Goal: Transaction & Acquisition: Subscribe to service/newsletter

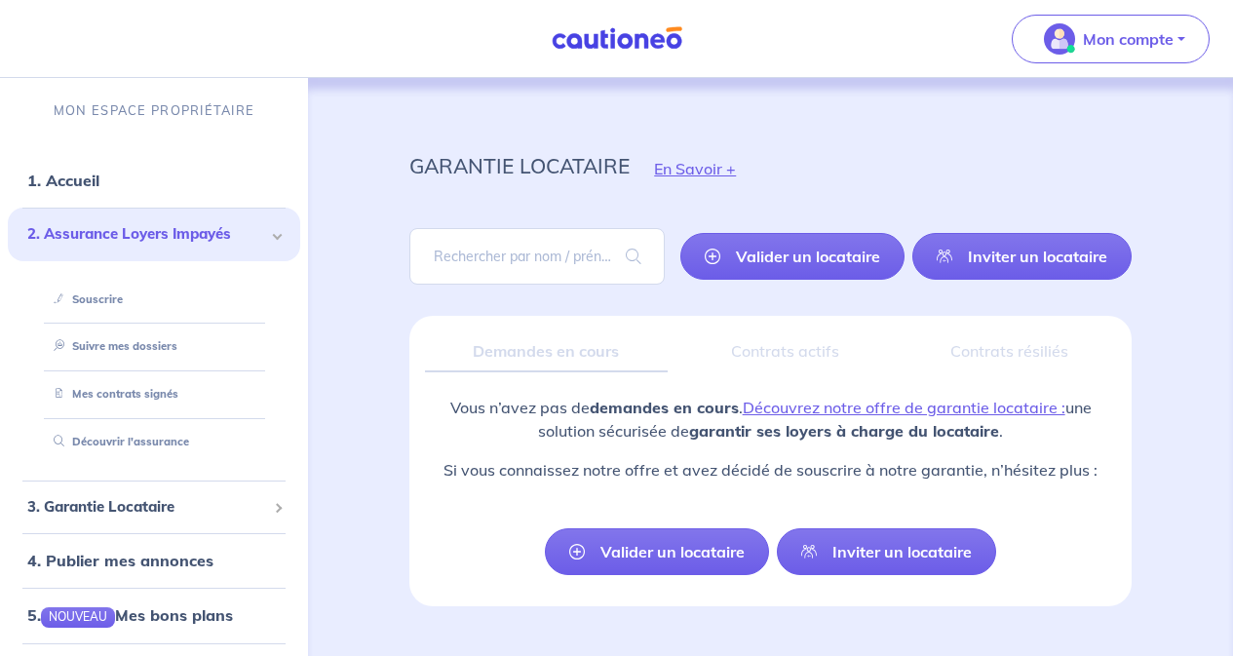
click at [103, 299] on link "Souscrire" at bounding box center [84, 299] width 77 height 14
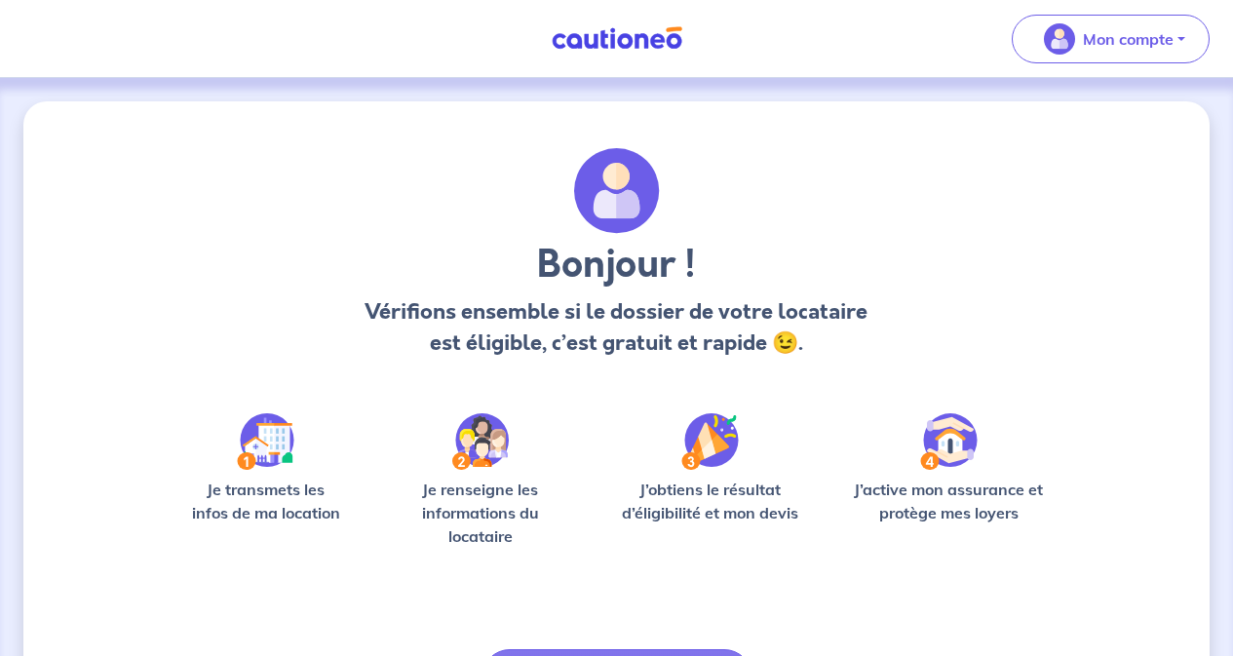
click at [1181, 45] on button "Mon compte" at bounding box center [1111, 39] width 198 height 49
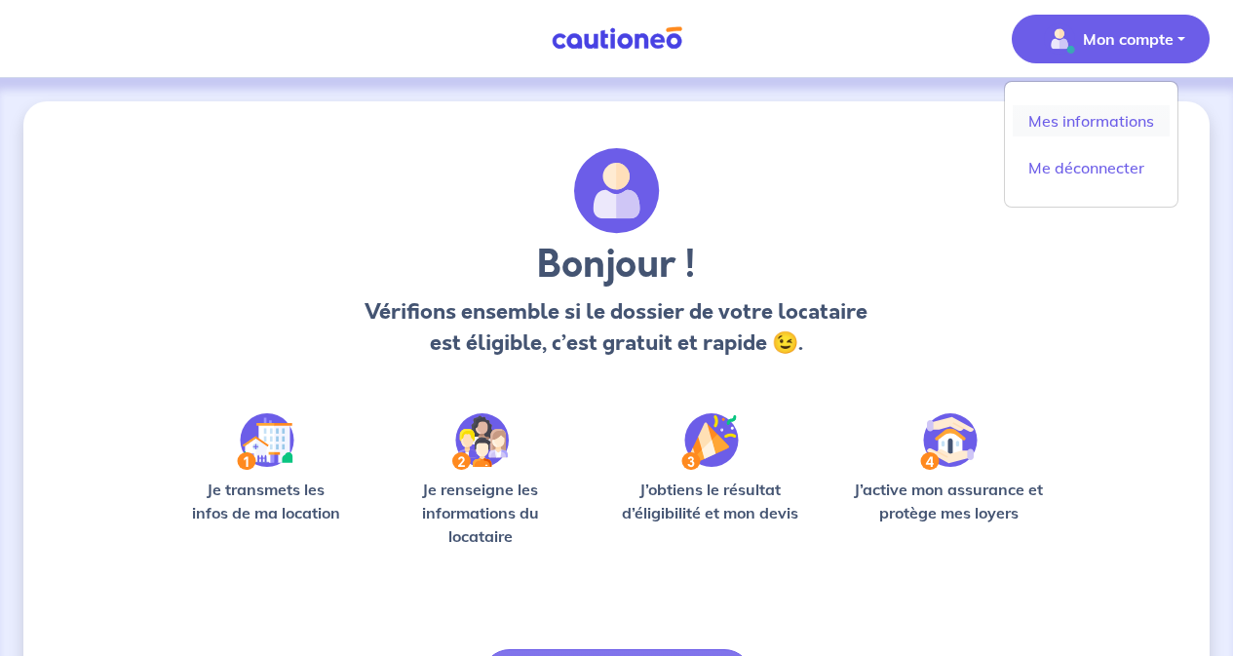
click at [1083, 125] on link "Mes informations" at bounding box center [1091, 120] width 157 height 31
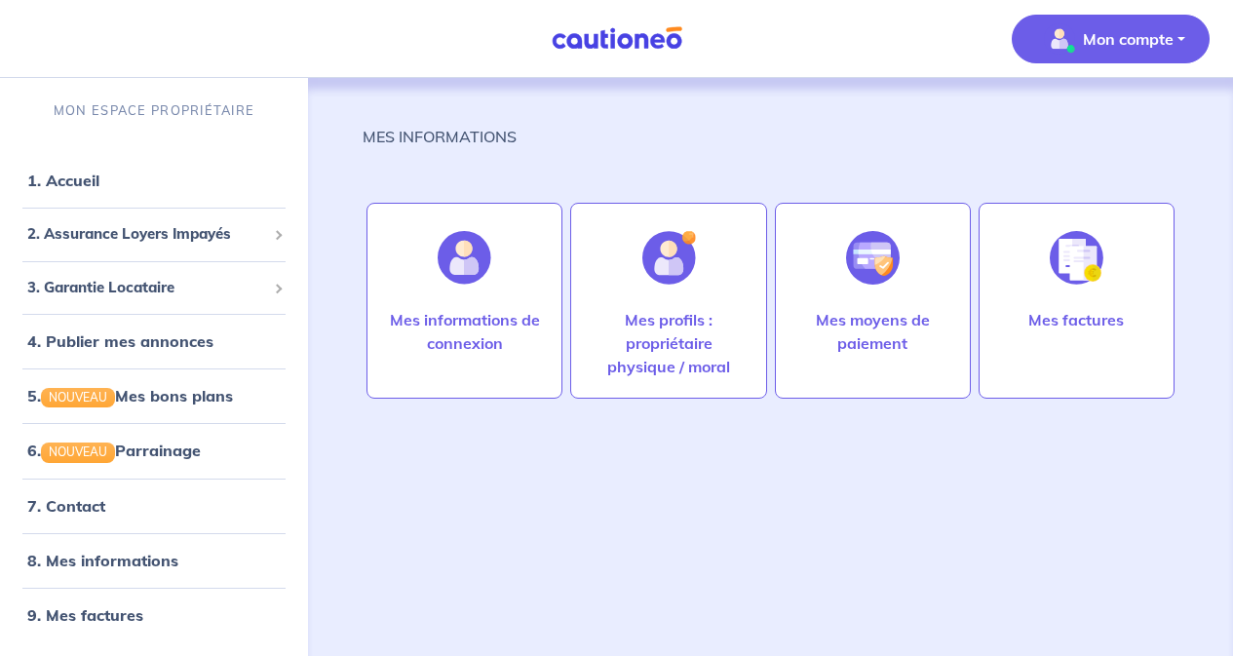
click at [690, 302] on div at bounding box center [669, 258] width 85 height 100
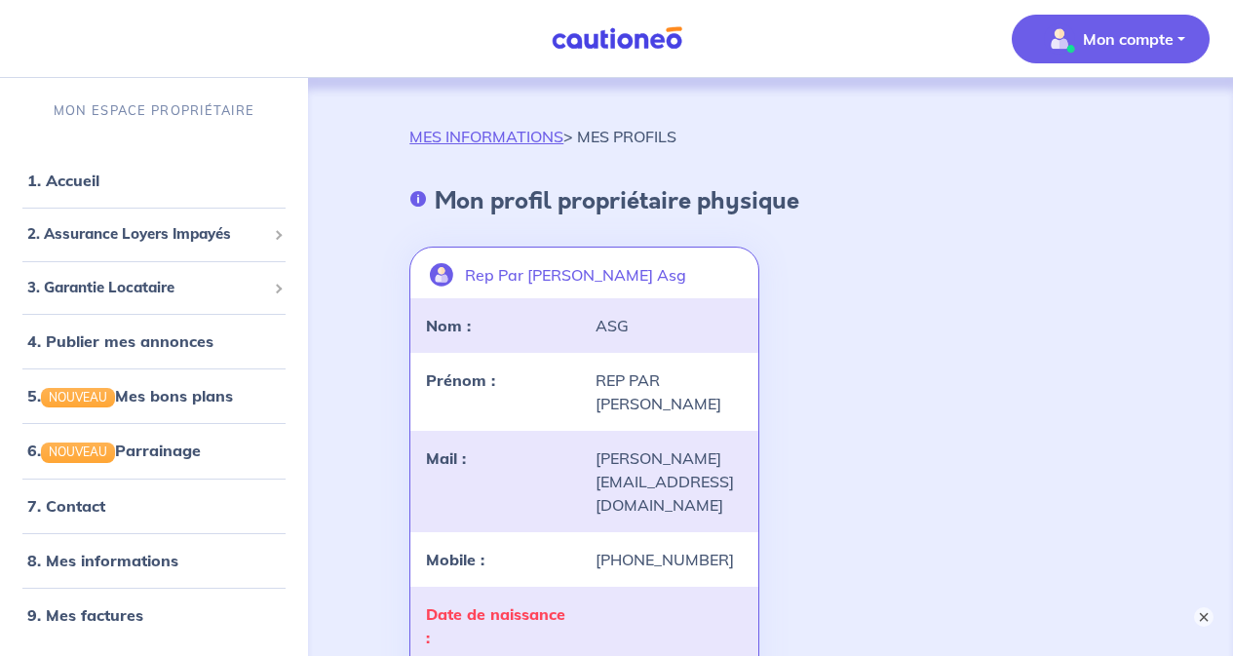
click at [72, 171] on link "1. Accueil" at bounding box center [63, 180] width 72 height 19
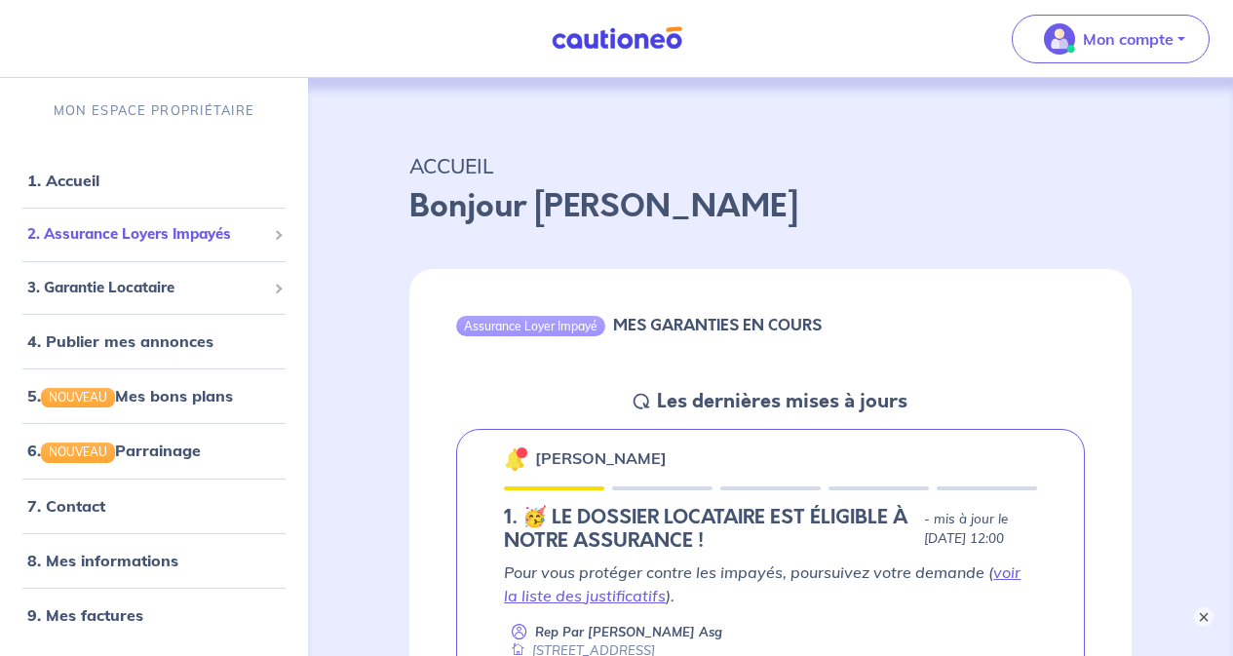
click at [140, 231] on span "2. Assurance Loyers Impayés" at bounding box center [146, 234] width 239 height 22
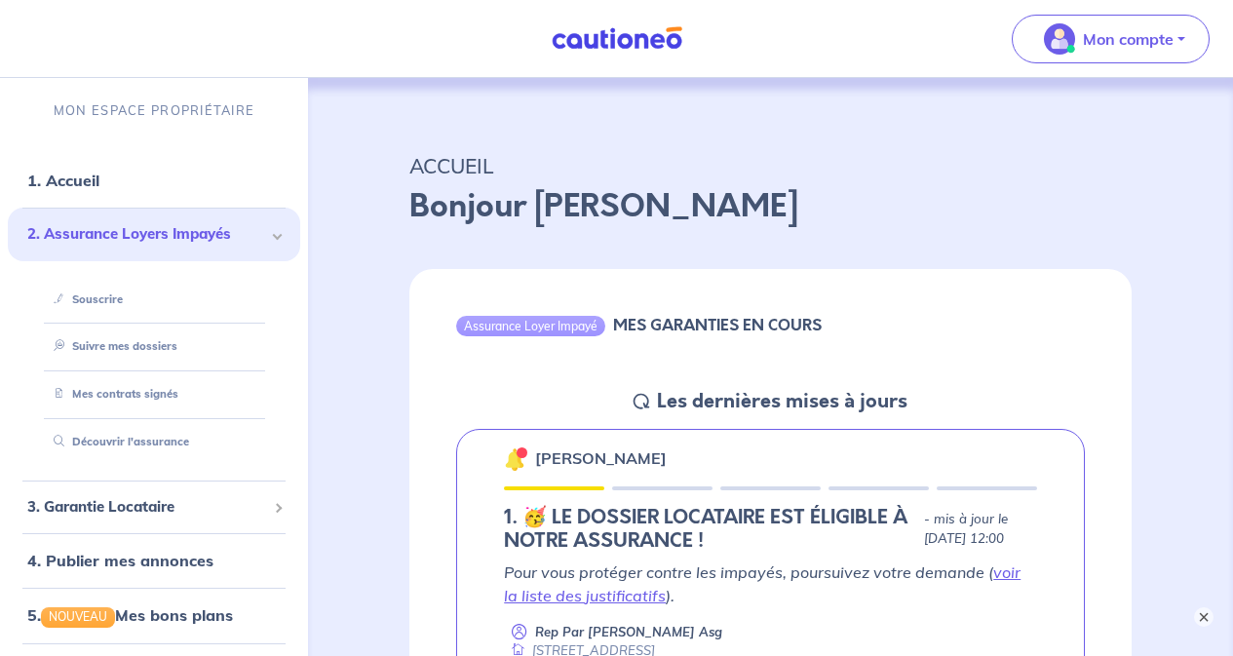
click at [96, 302] on link "Souscrire" at bounding box center [84, 299] width 77 height 14
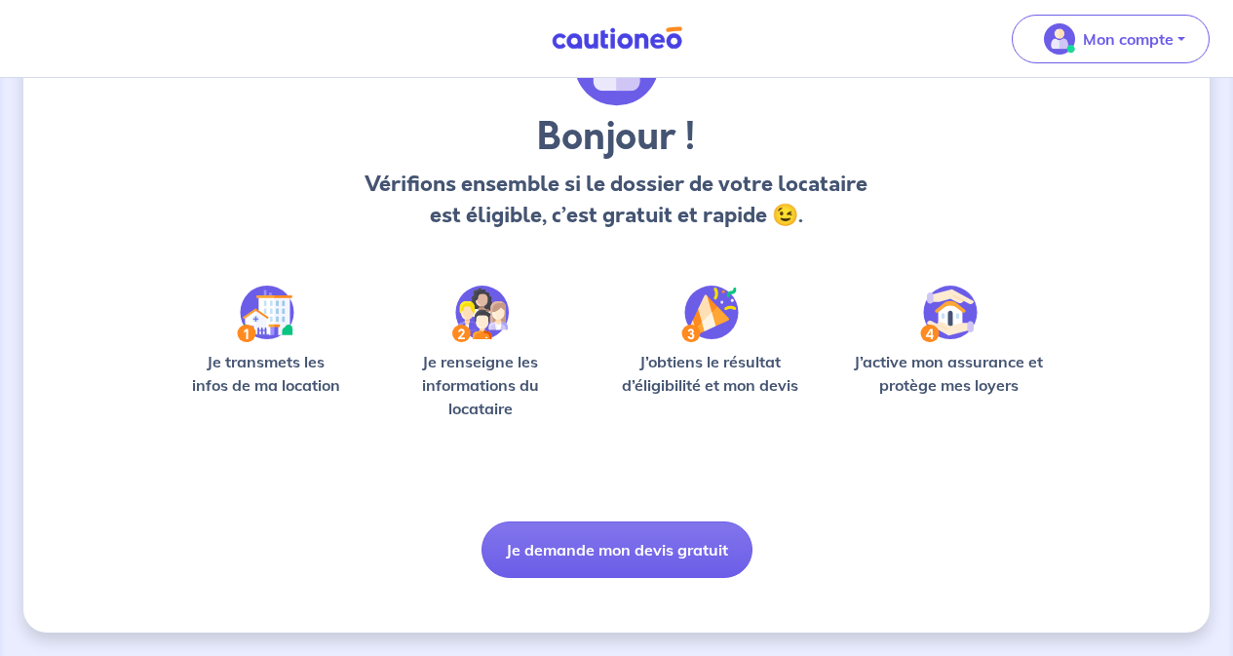
click at [624, 553] on button "Je demande mon devis gratuit" at bounding box center [617, 550] width 271 height 57
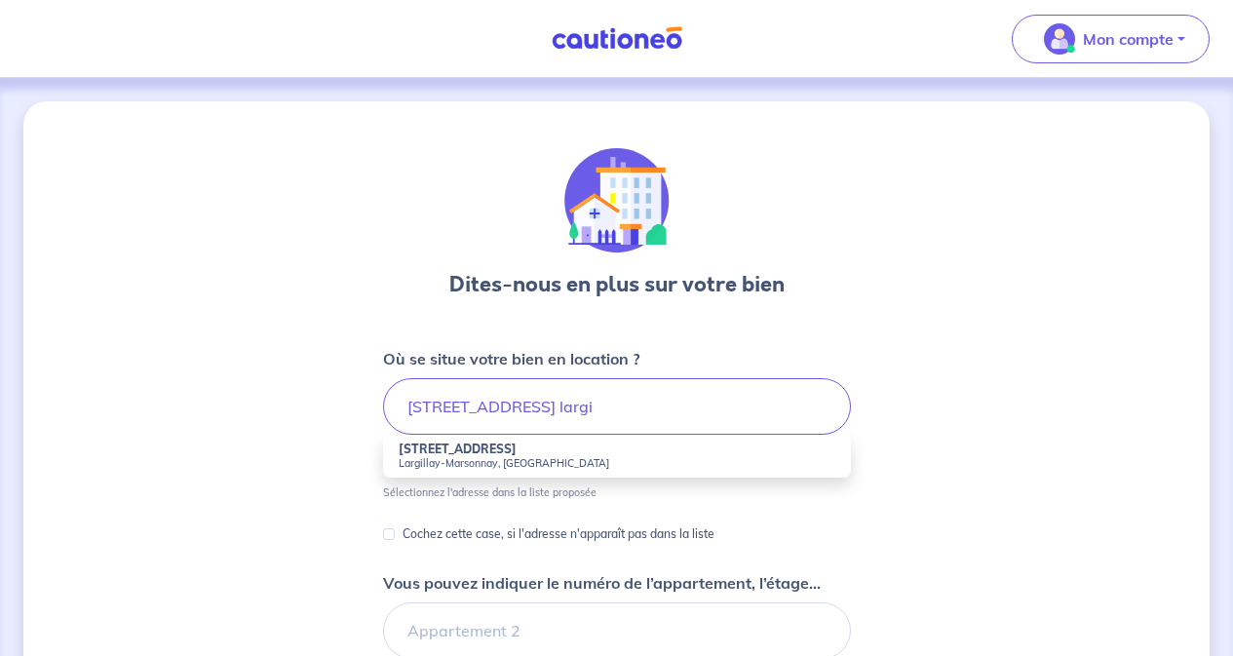
click at [459, 457] on small "Largillay-Marsonnay, [GEOGRAPHIC_DATA]" at bounding box center [617, 463] width 437 height 14
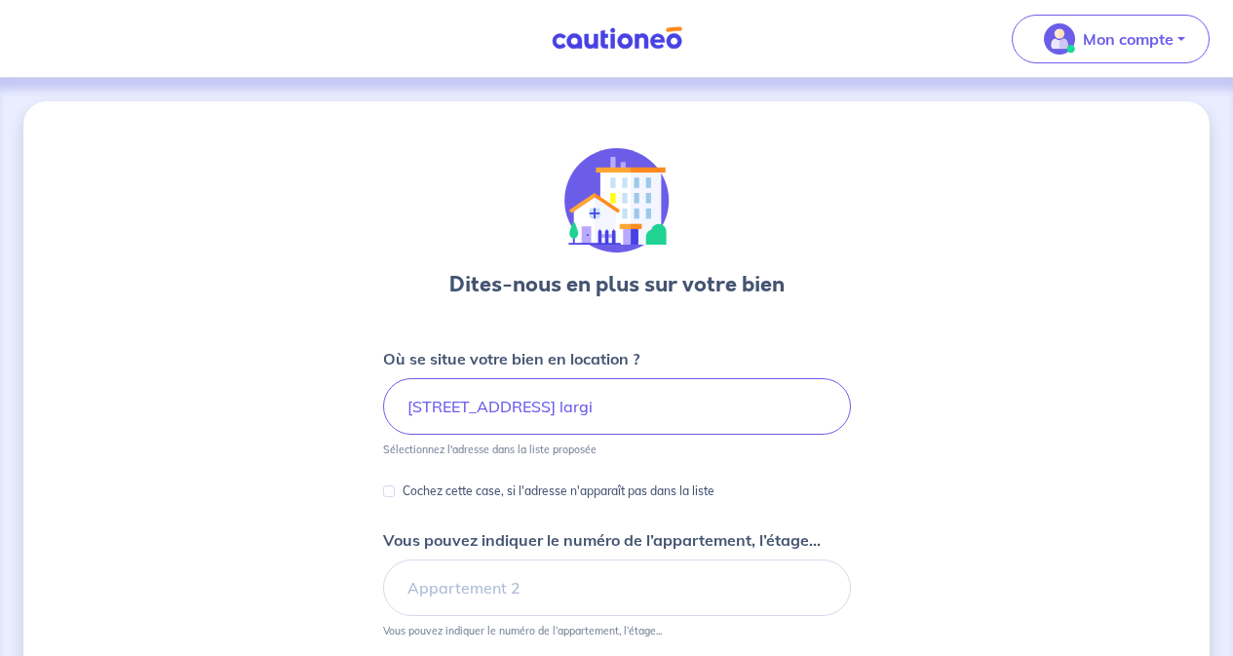
type input "[STREET_ADDRESS]"
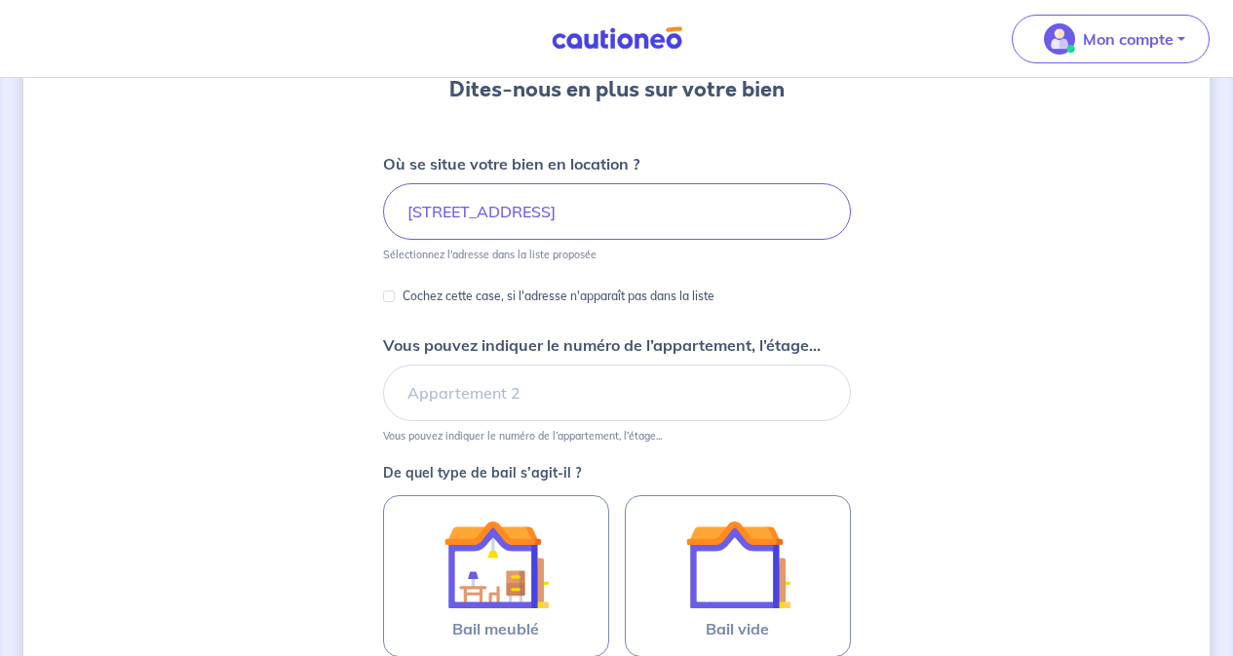
scroll to position [292, 0]
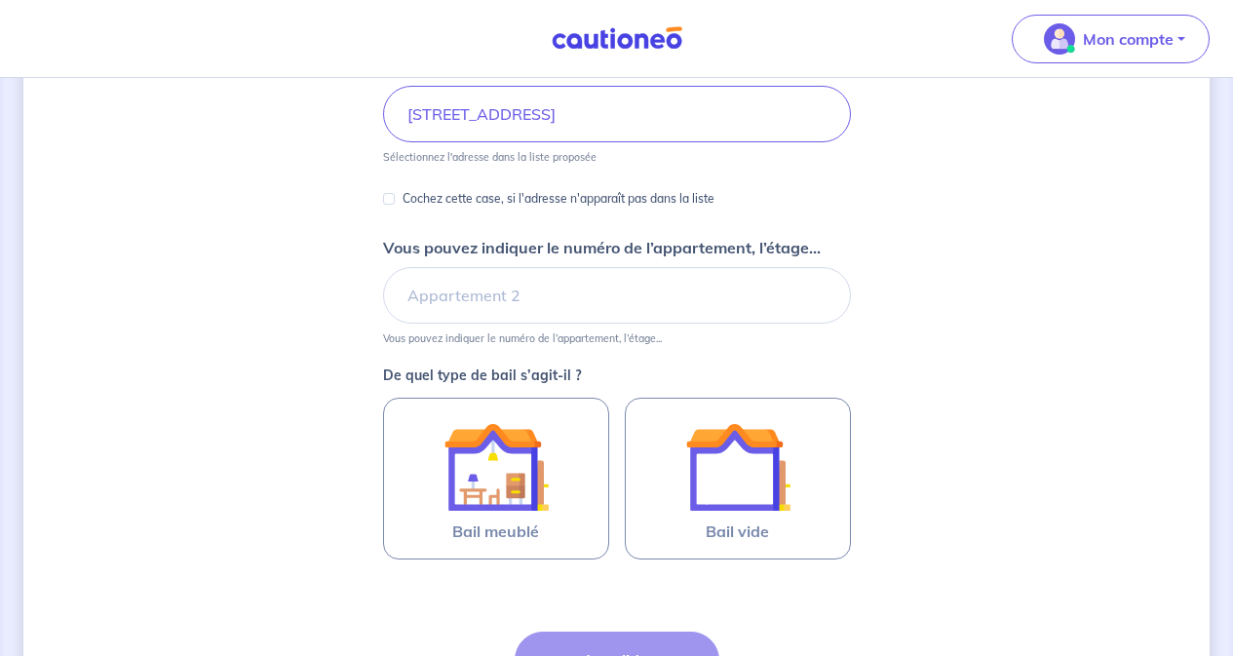
click at [714, 465] on img at bounding box center [737, 466] width 105 height 105
click at [0, 0] on input "Bail vide" at bounding box center [0, 0] width 0 height 0
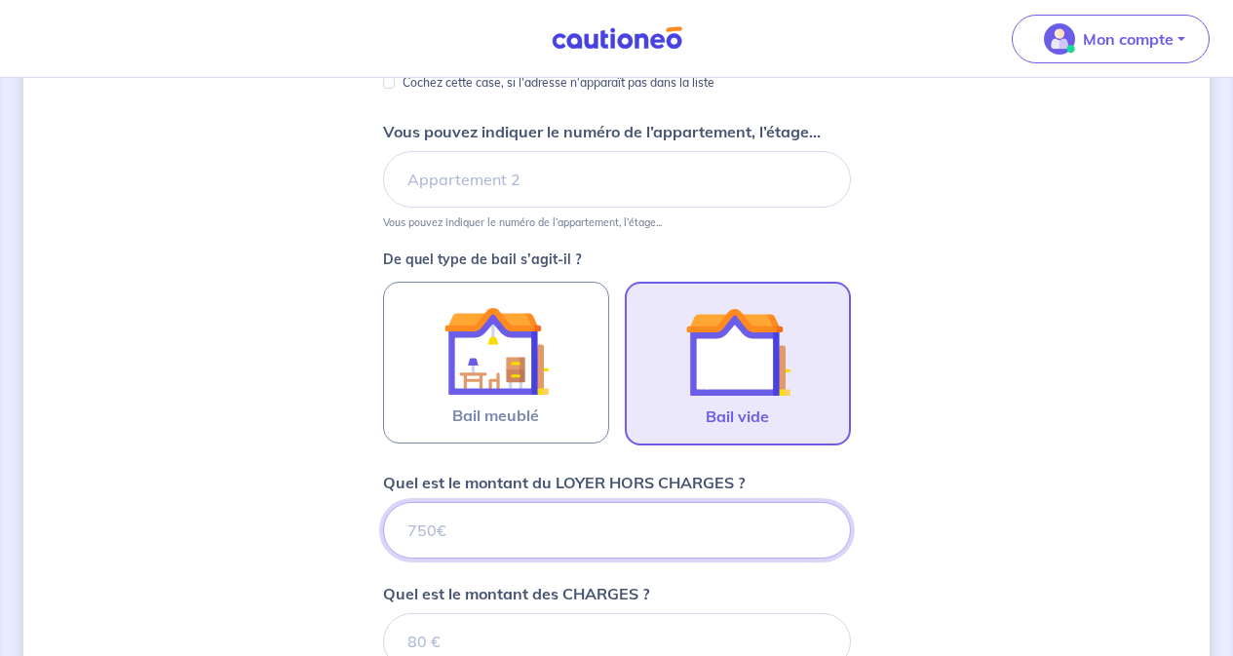
scroll to position [506, 0]
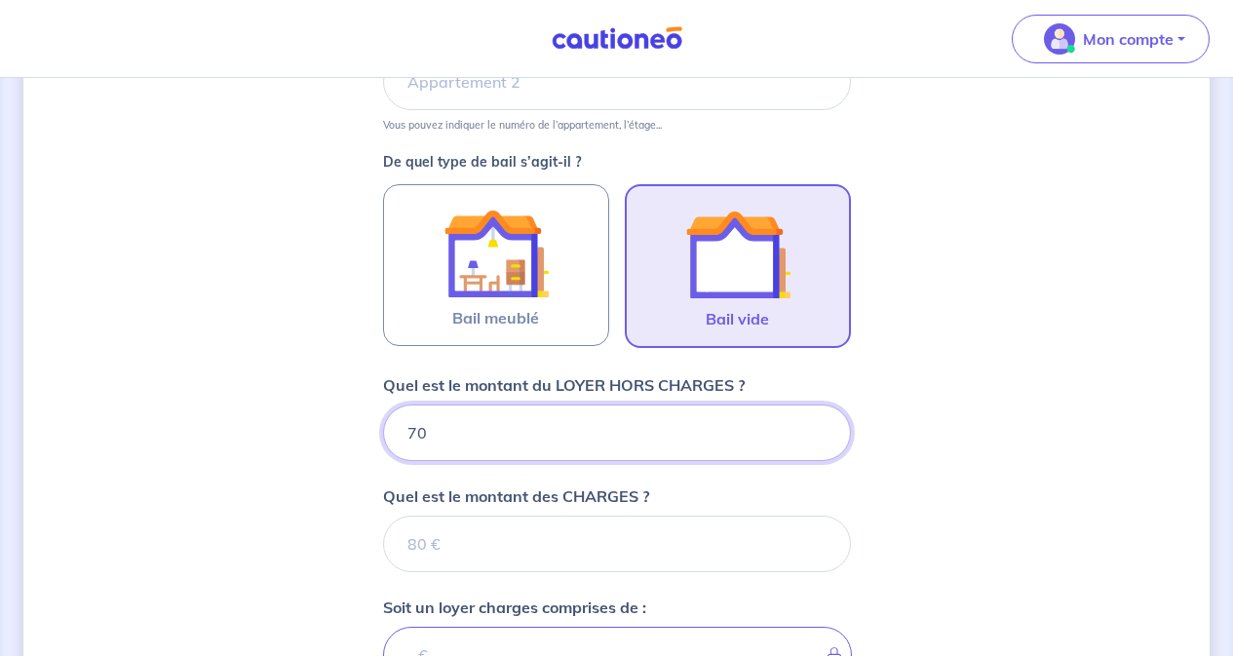
type input "709"
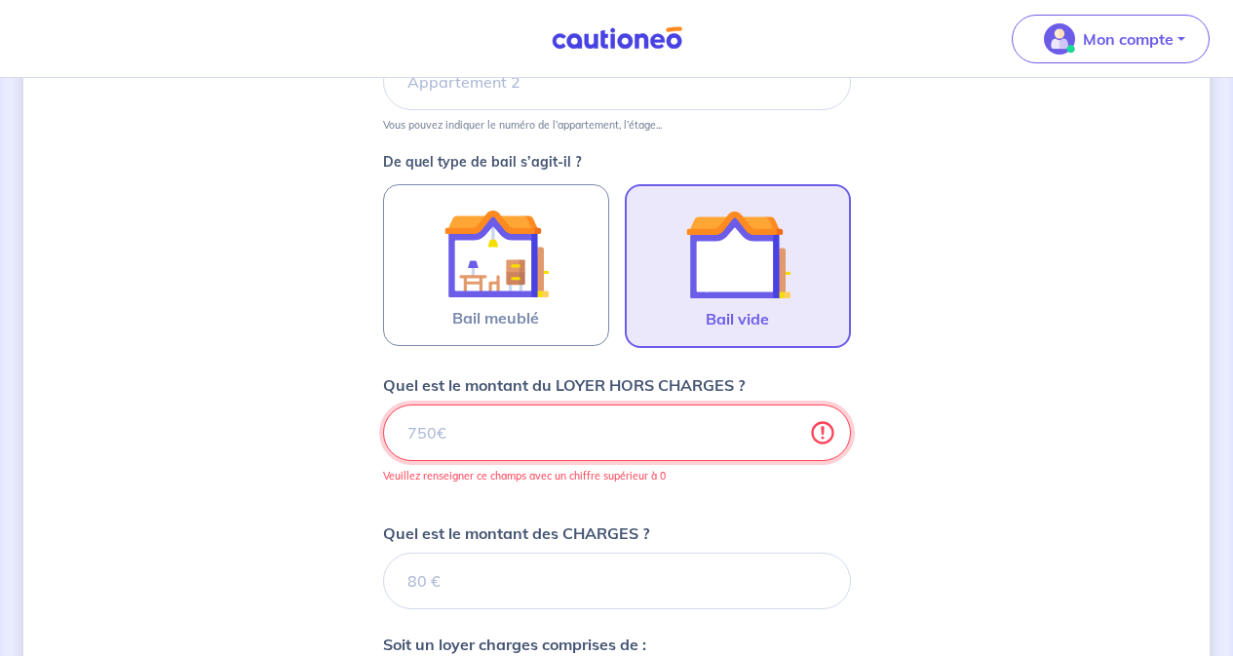
type input "709.3"
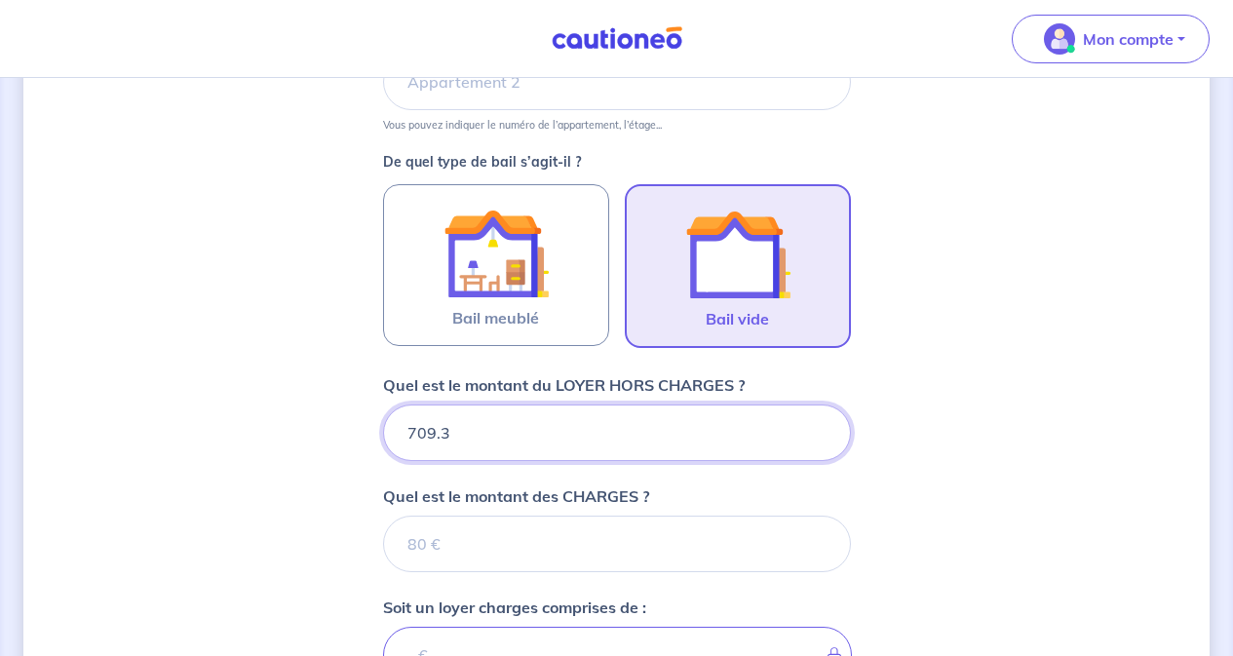
type input "709.38"
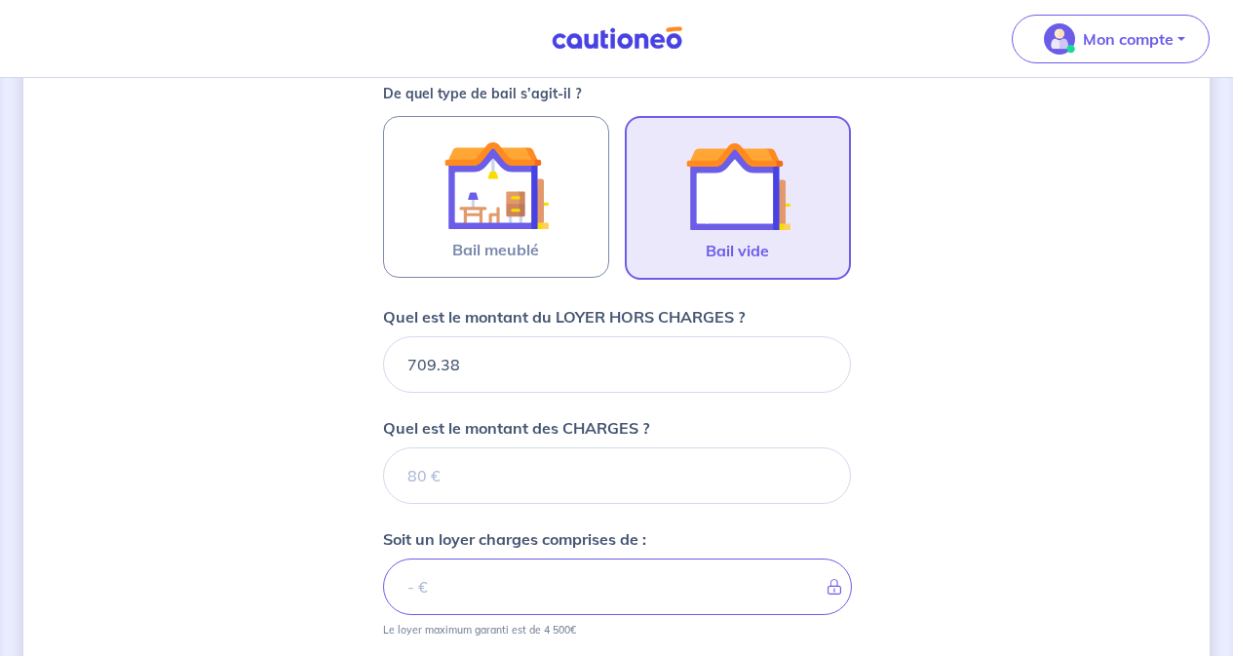
scroll to position [603, 0]
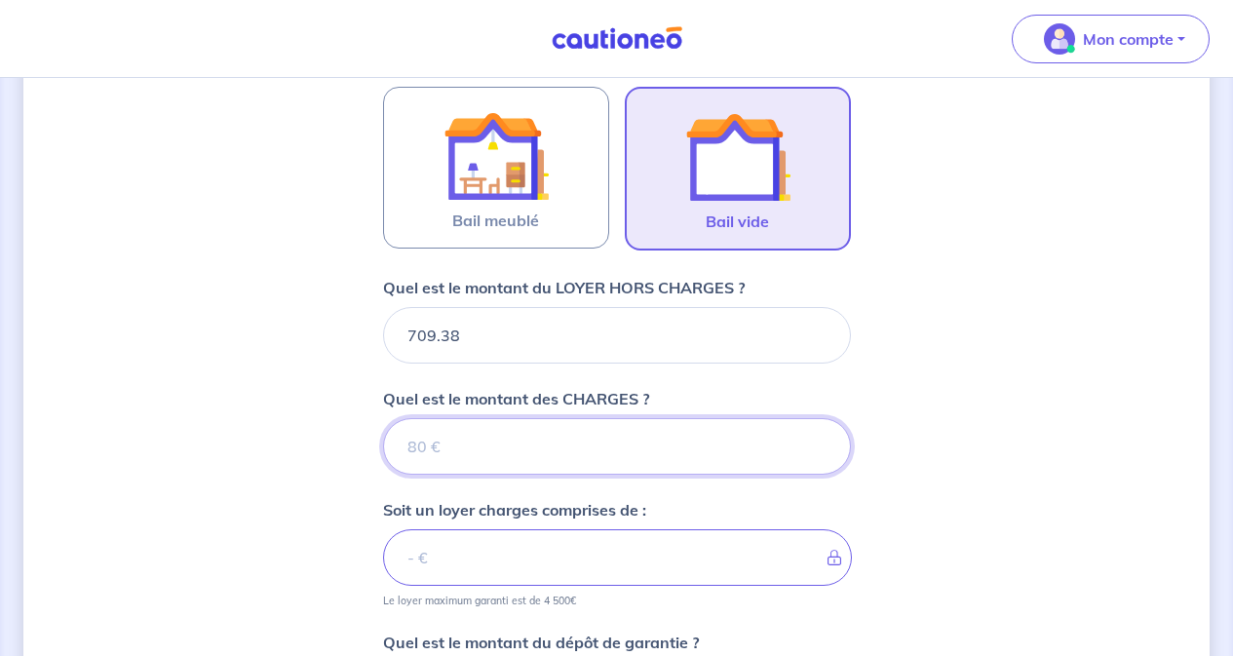
click at [635, 444] on input "Quel est le montant des CHARGES ?" at bounding box center [617, 446] width 468 height 57
type input "46"
type input "46.2"
type input "713.38"
type input "46.21"
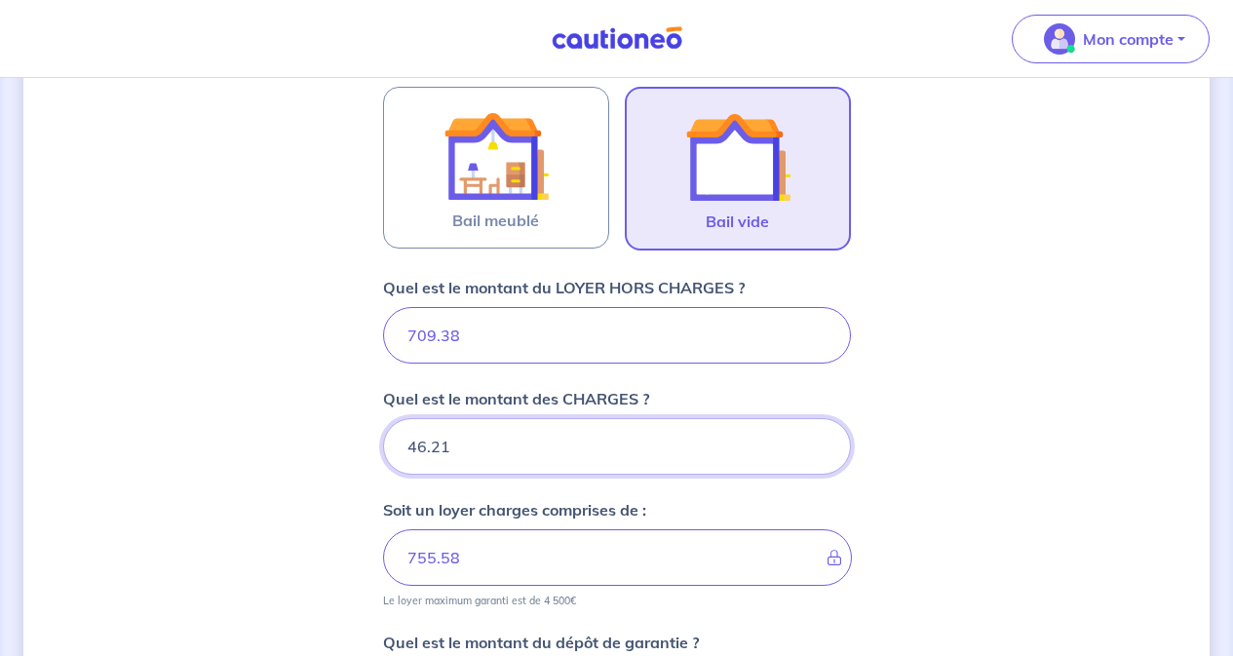
type input "755.59"
type input "46.21"
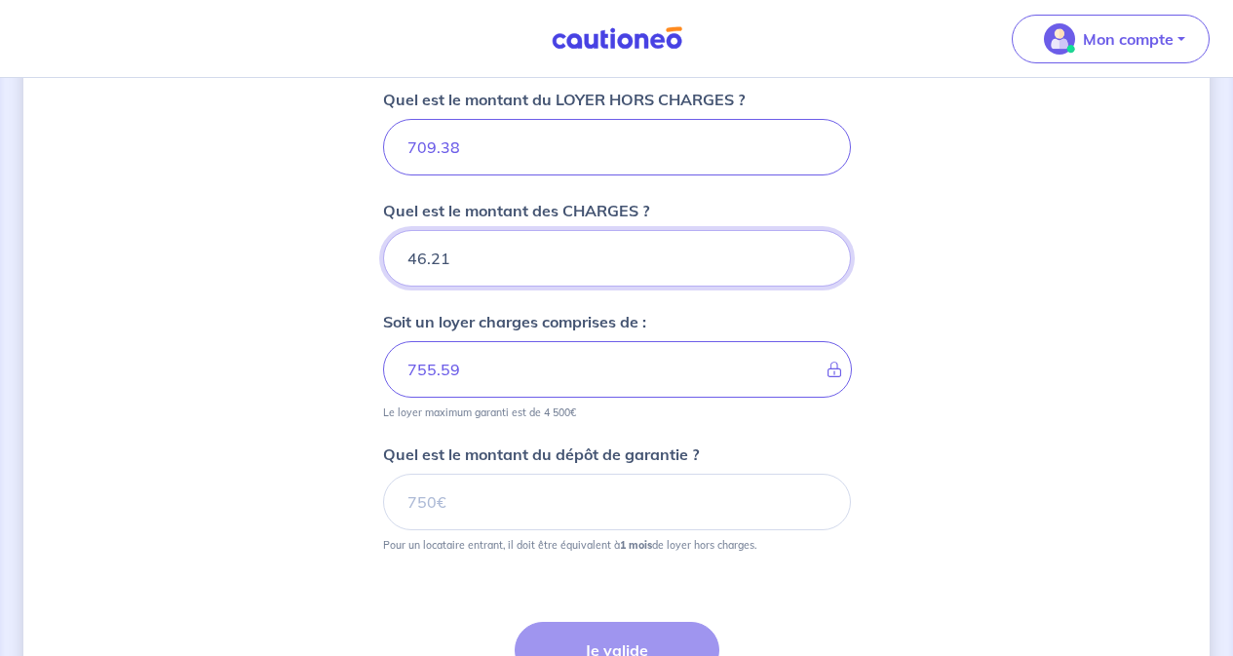
scroll to position [798, 0]
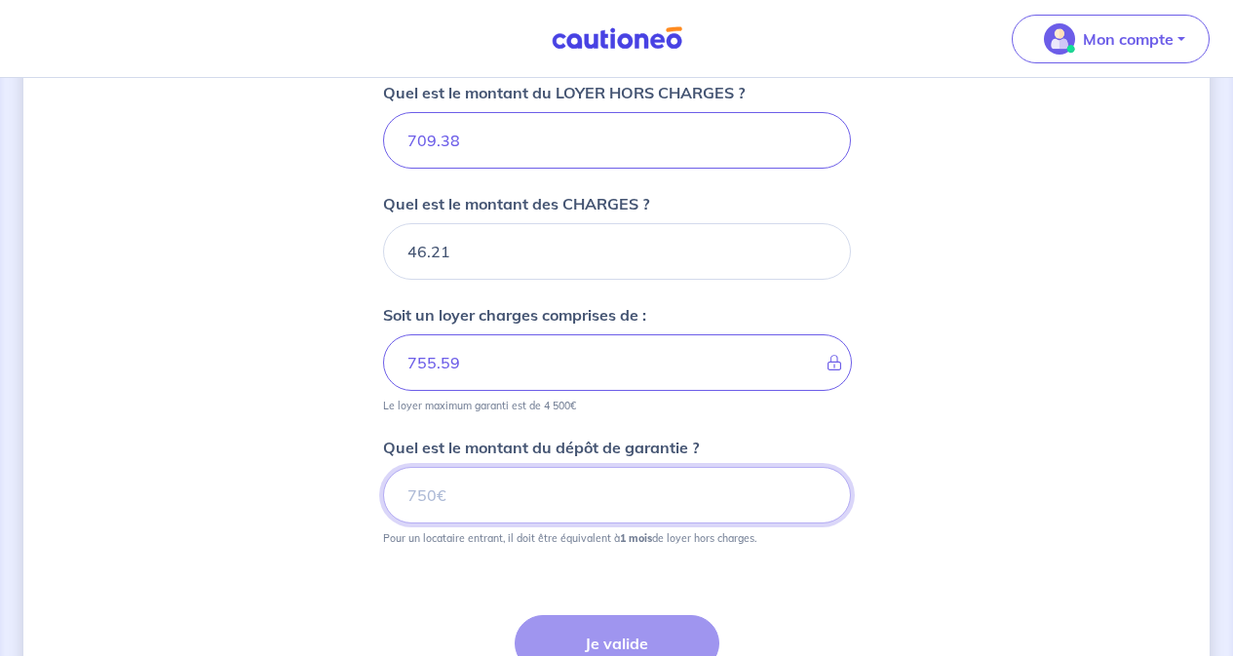
click at [731, 490] on input "Quel est le montant du dépôt de garantie ?" at bounding box center [617, 495] width 468 height 57
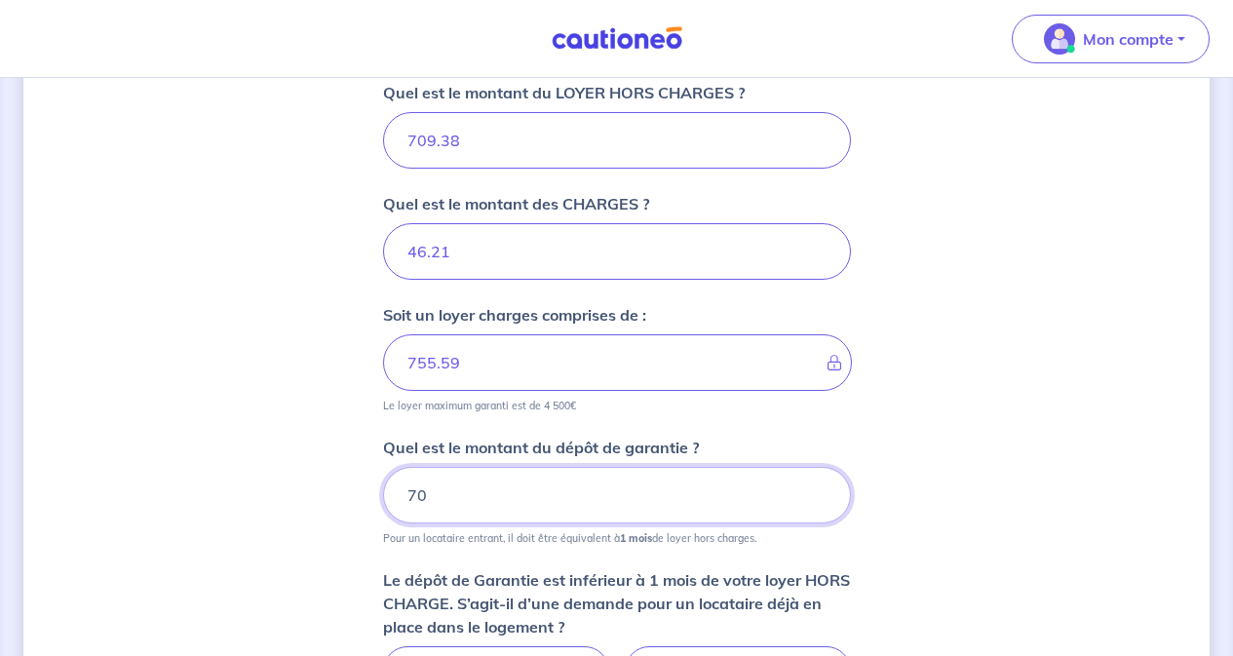
type input "709"
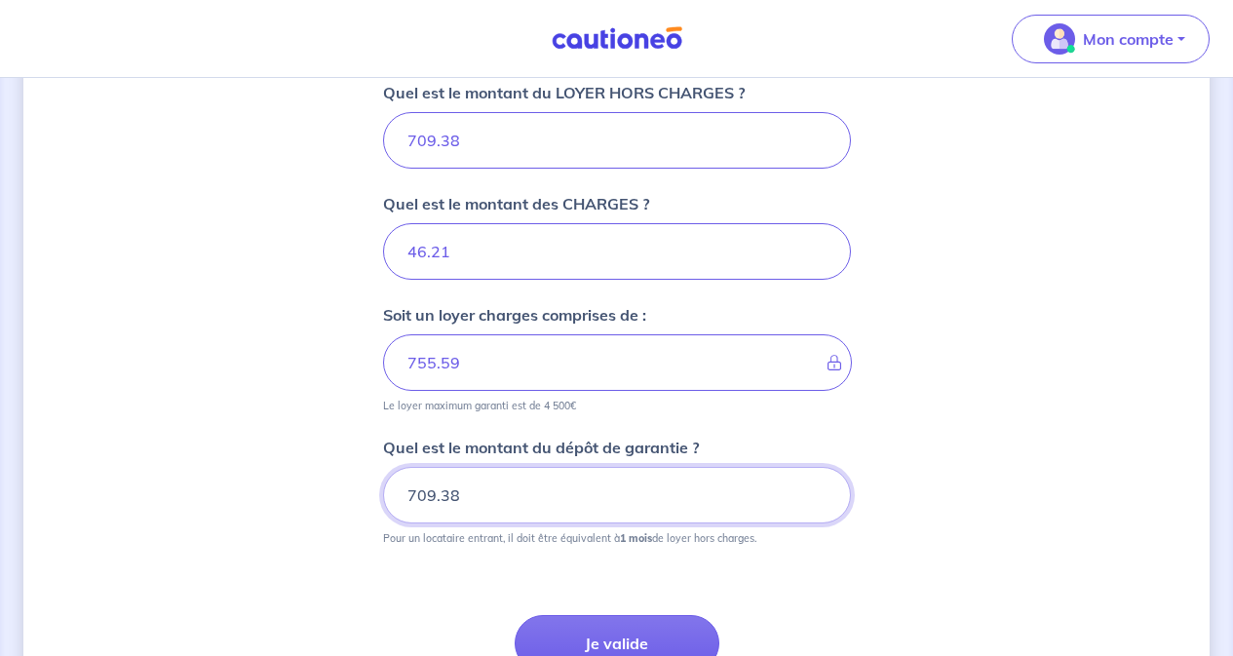
scroll to position [896, 0]
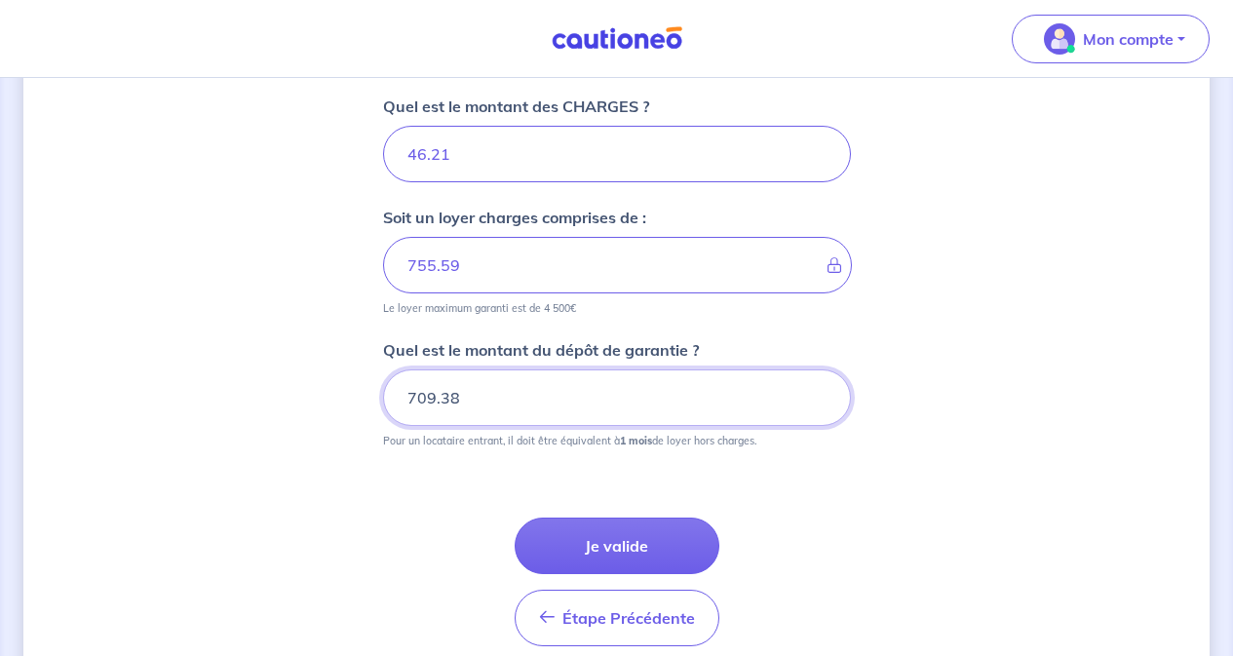
type input "709.38"
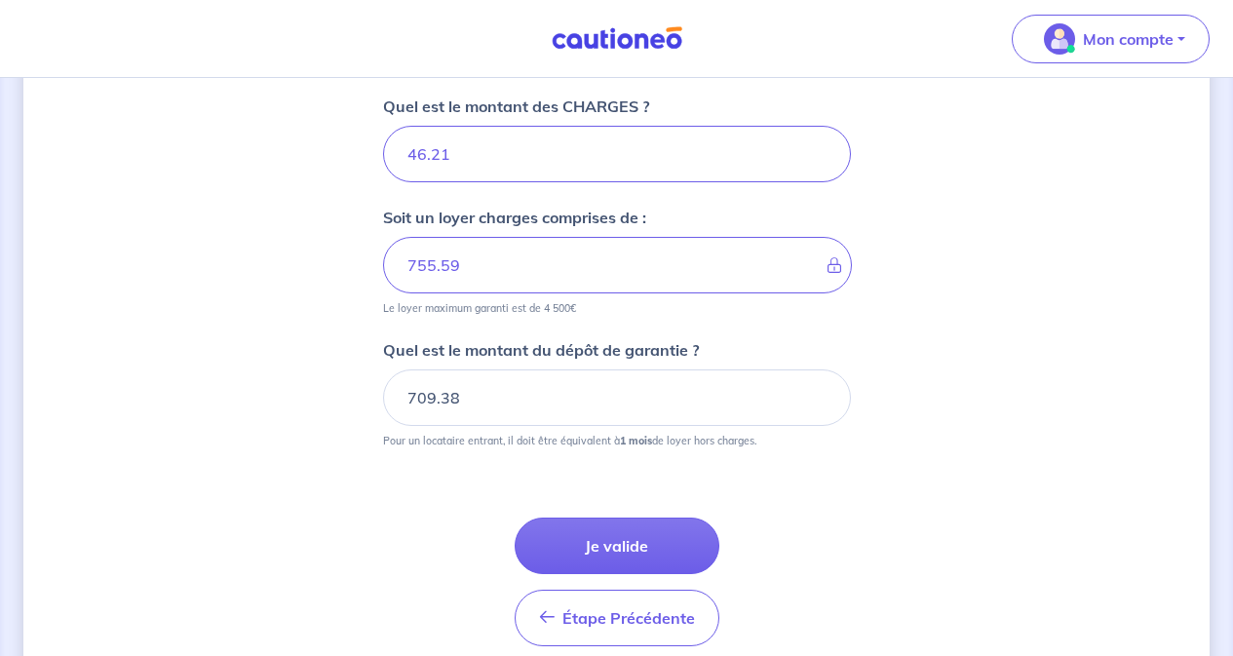
click at [623, 539] on button "Je valide" at bounding box center [617, 546] width 205 height 57
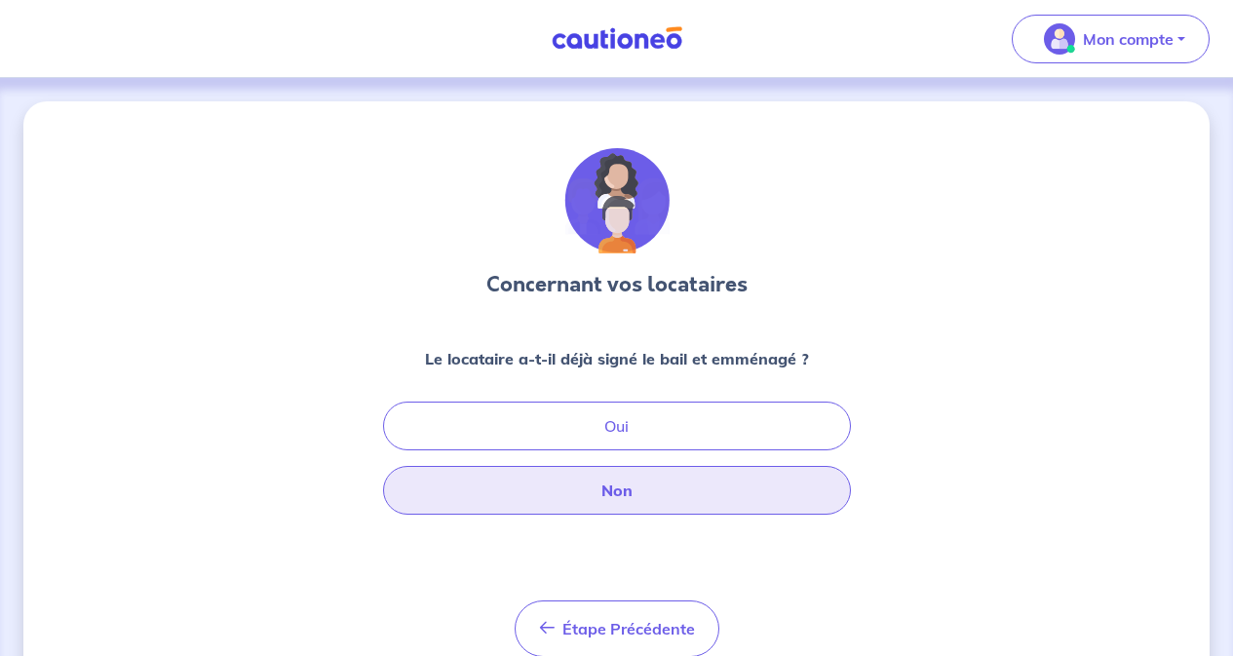
click at [626, 488] on button "Non" at bounding box center [617, 490] width 468 height 49
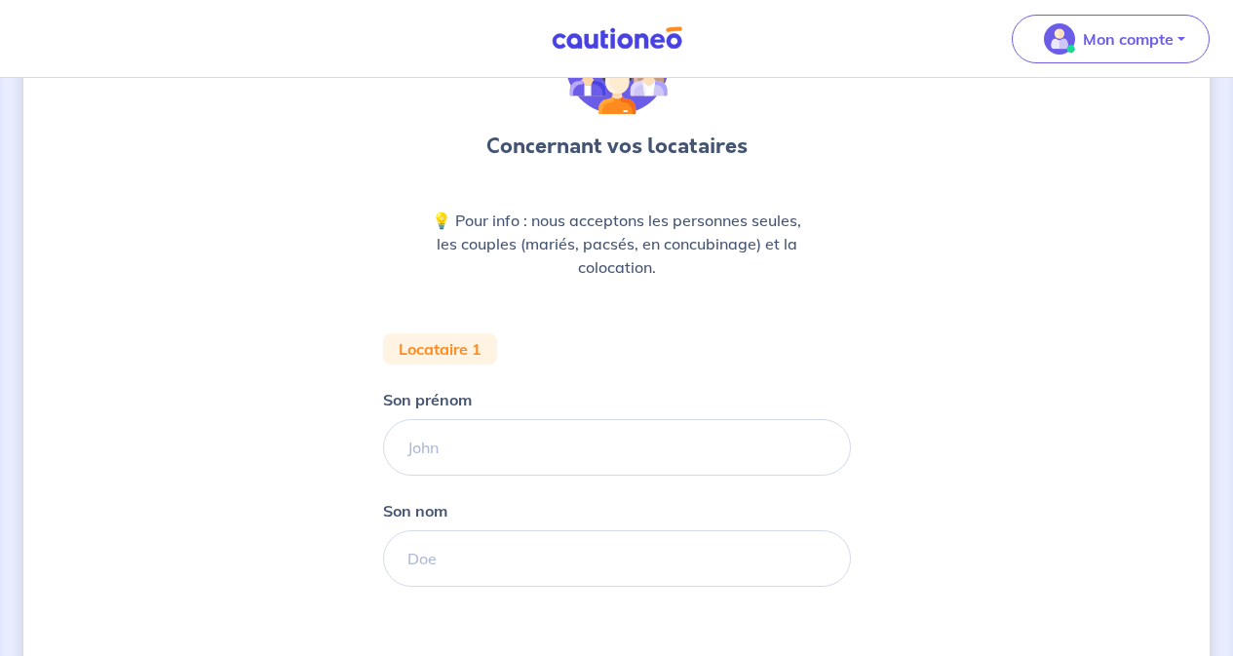
scroll to position [195, 0]
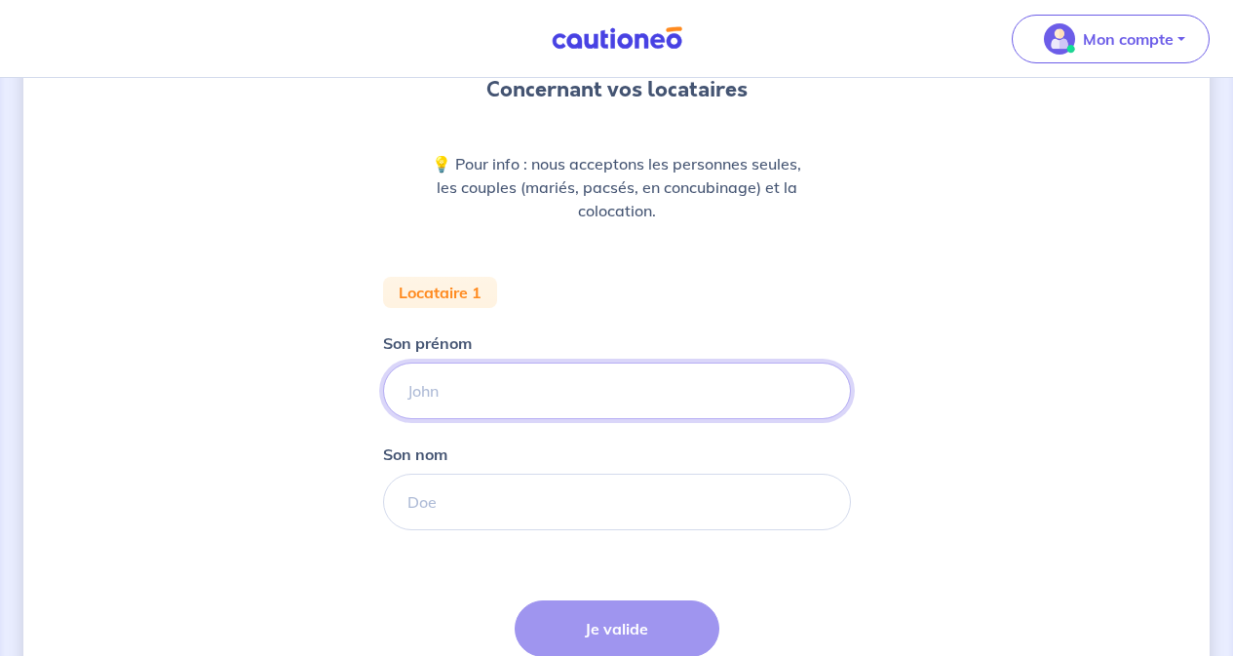
click at [622, 385] on input "Son prénom" at bounding box center [617, 391] width 468 height 57
type input "LOIC"
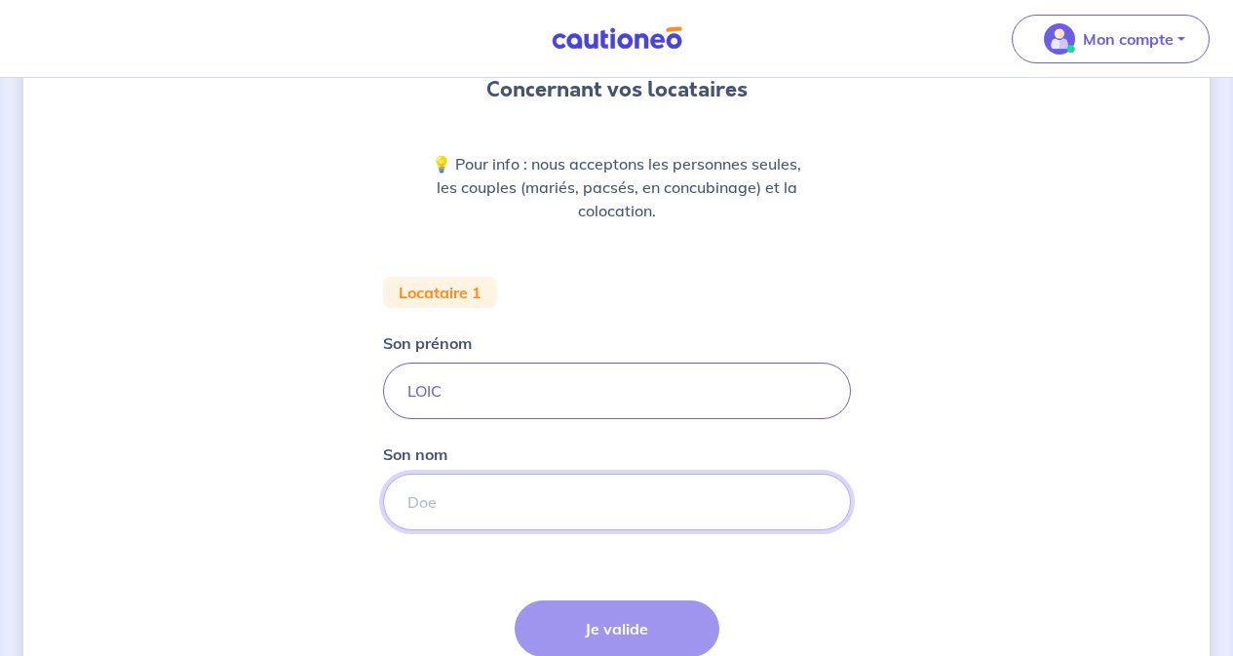
click at [527, 515] on input "Son nom" at bounding box center [617, 502] width 468 height 57
type input "VELEZ"
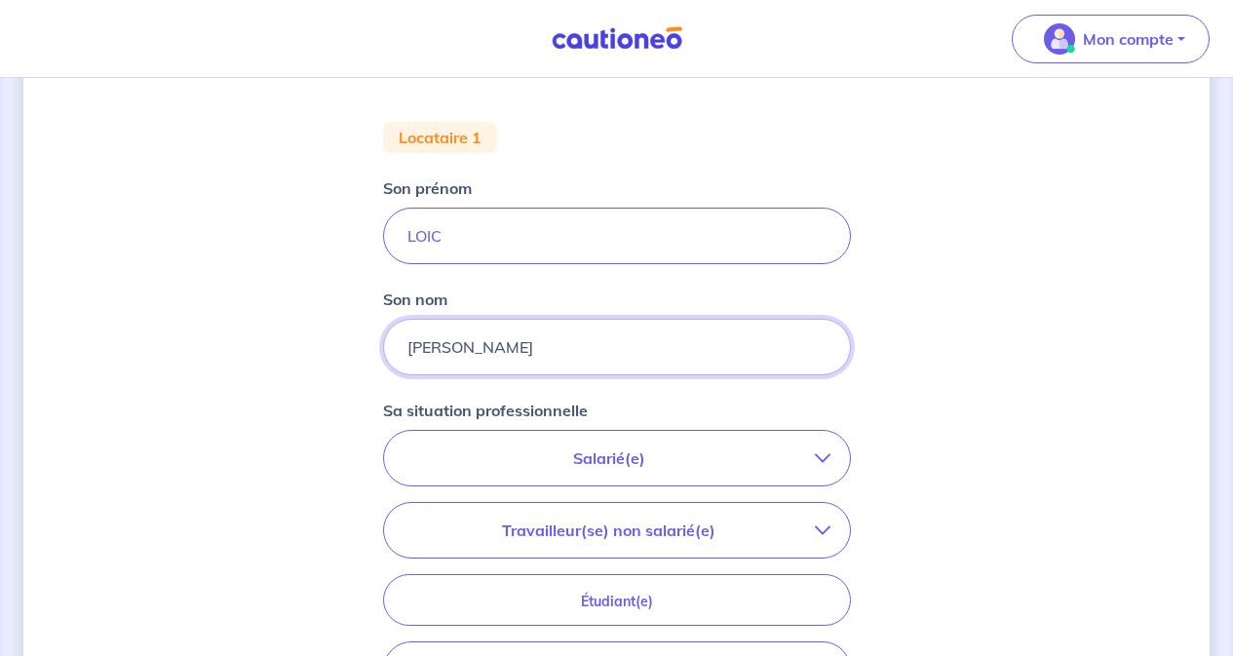
scroll to position [390, 0]
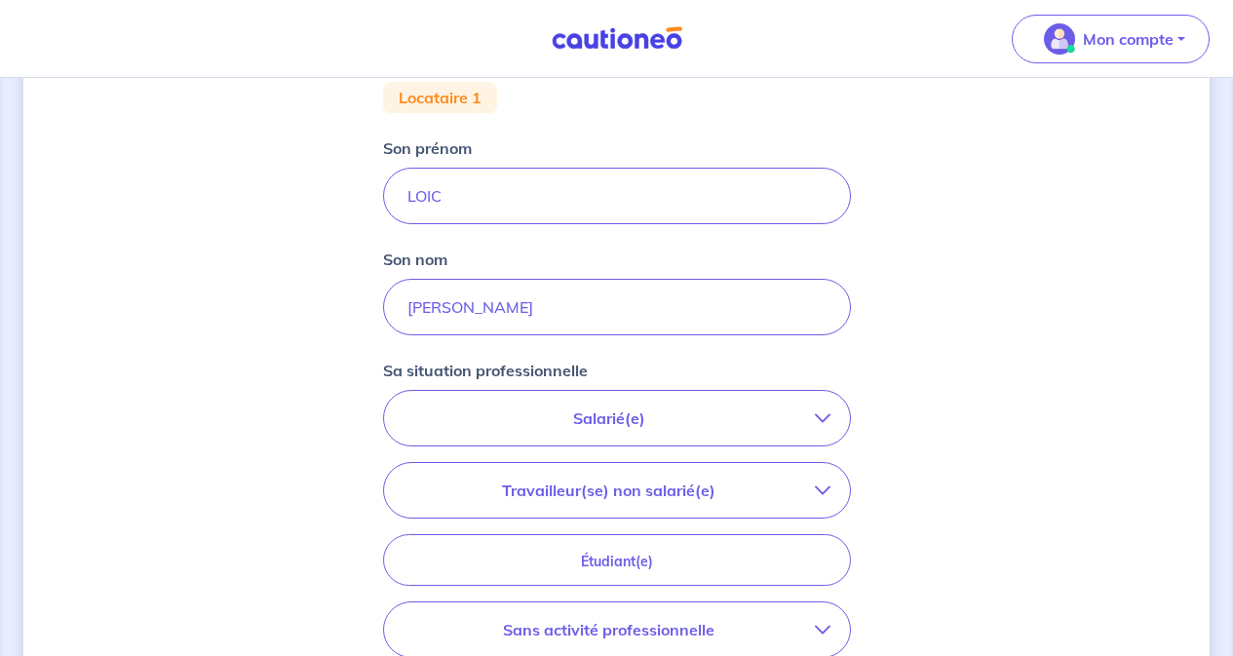
click at [605, 420] on p "Salarié(e)" at bounding box center [609, 417] width 411 height 23
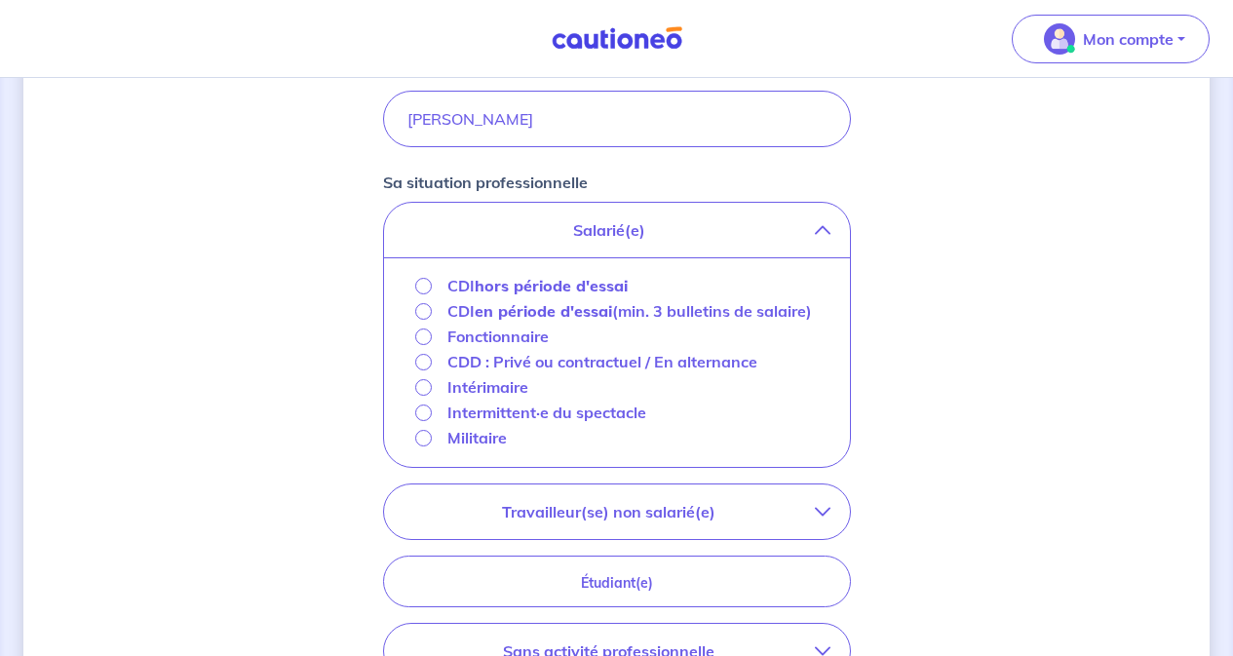
scroll to position [585, 0]
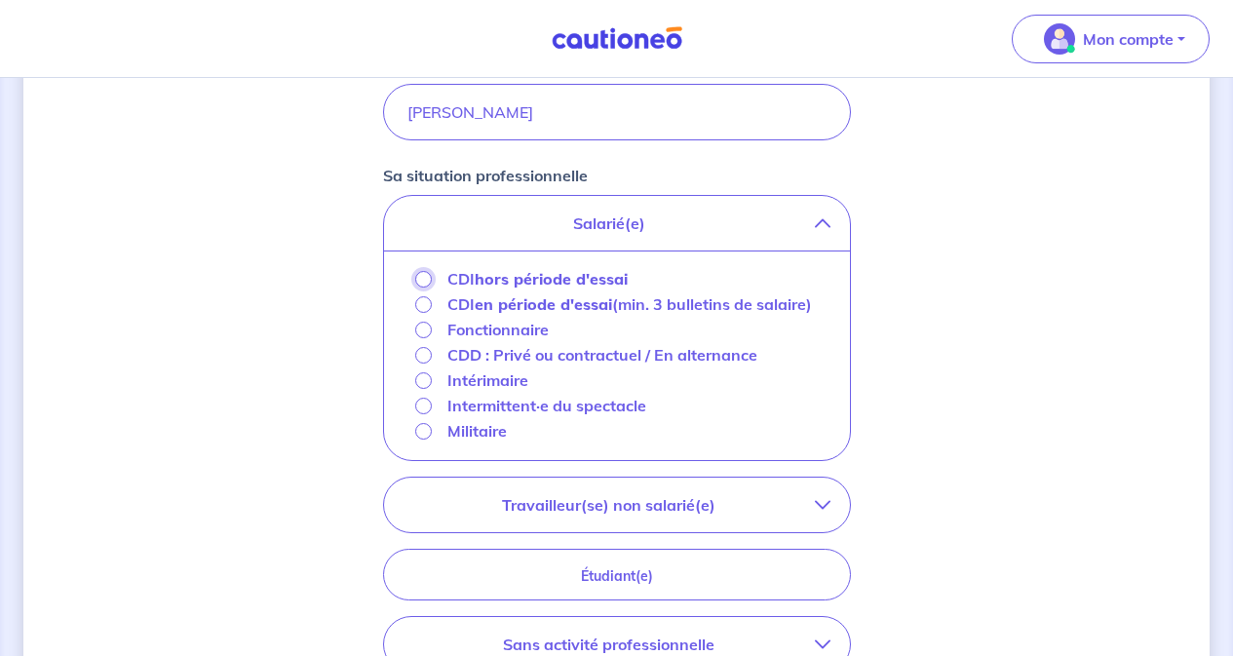
click at [420, 276] on input "CDI hors période d'essai" at bounding box center [423, 279] width 17 height 17
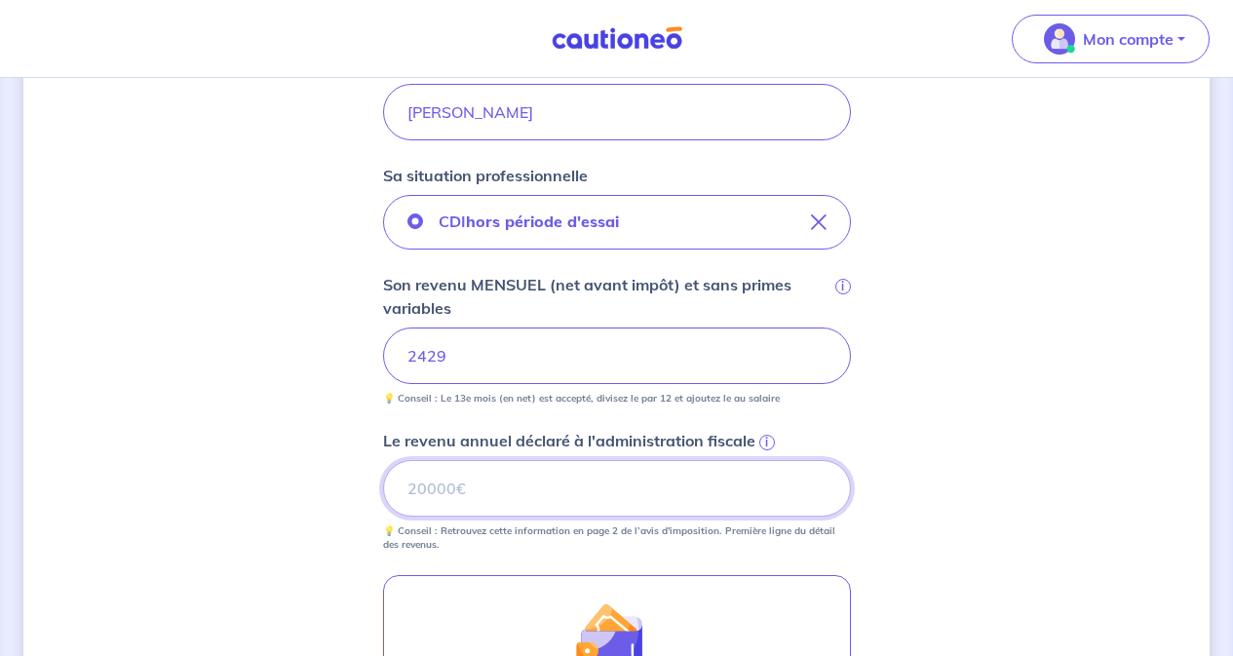
click at [563, 492] on input "Le revenu annuel déclaré à l'administration fiscale i" at bounding box center [617, 488] width 468 height 57
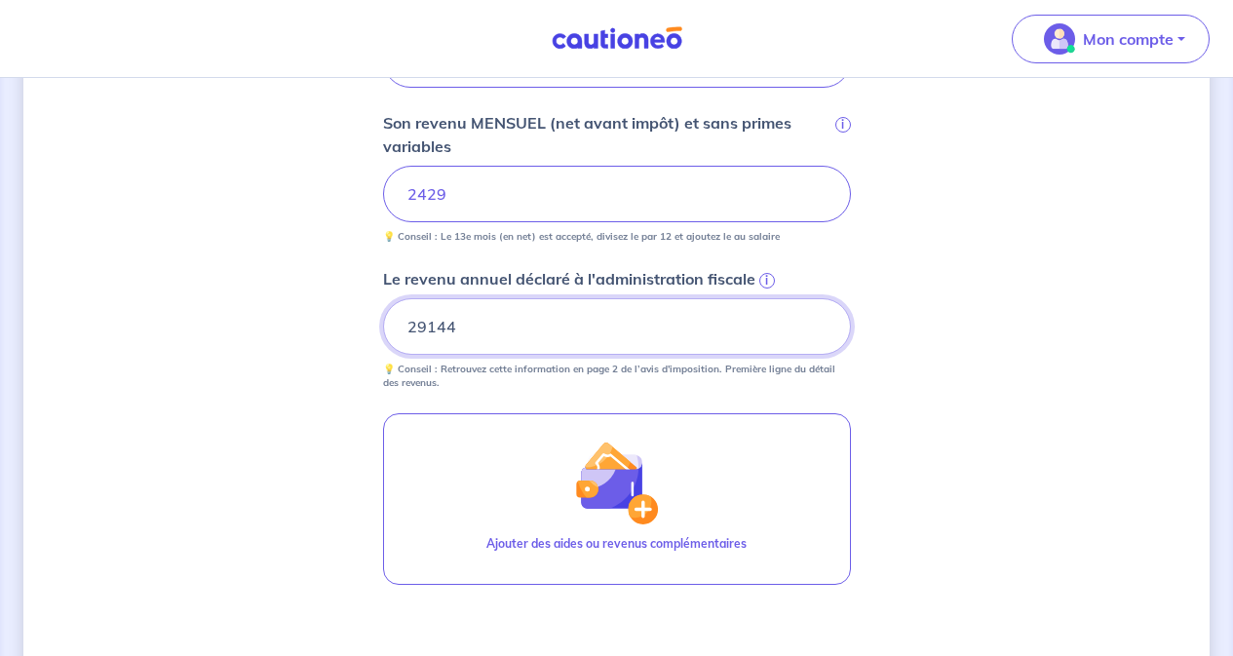
scroll to position [780, 0]
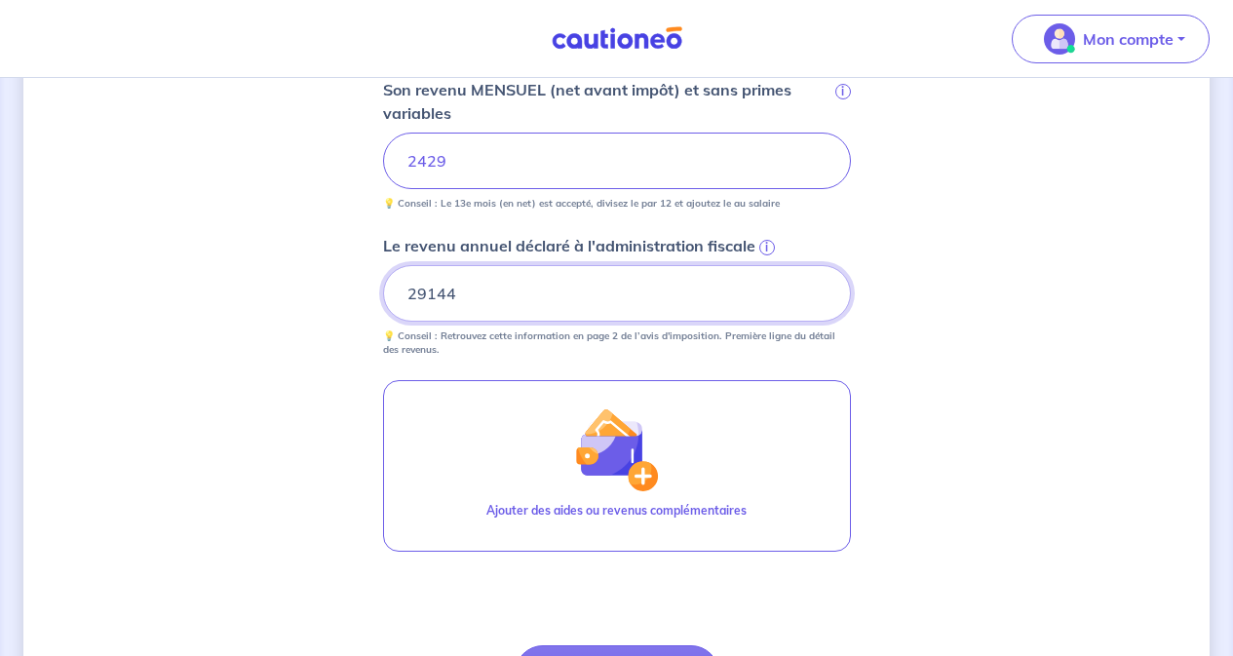
type input "29144"
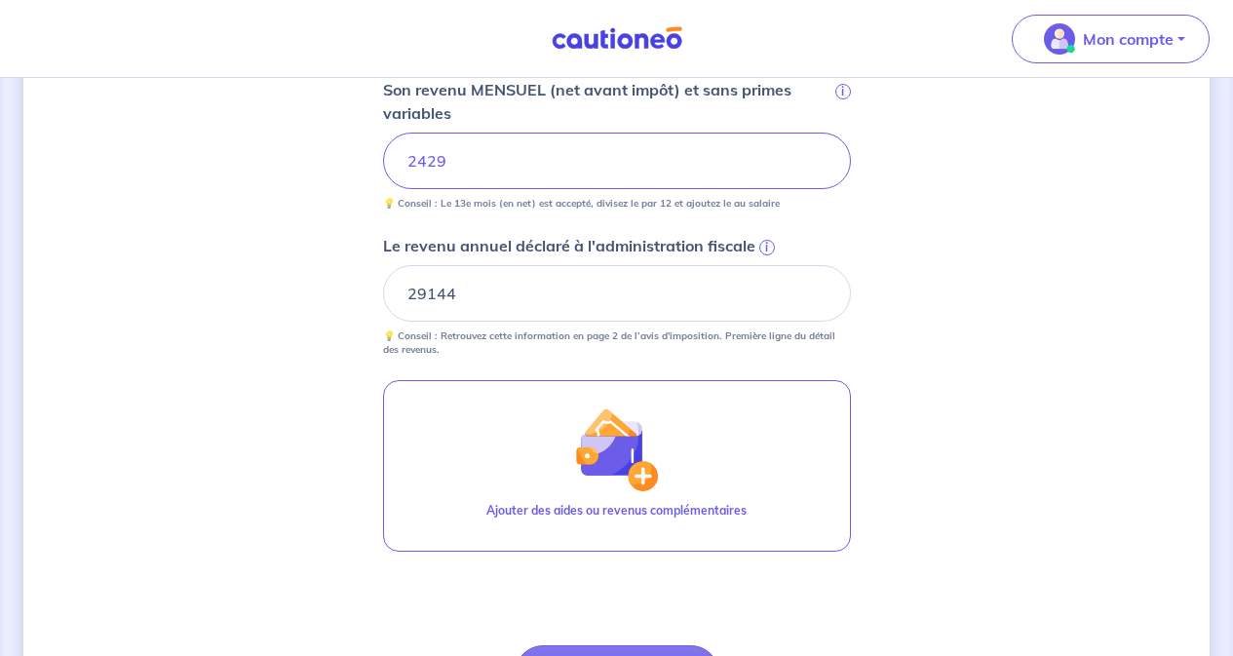
click at [766, 247] on span "i" at bounding box center [767, 248] width 16 height 16
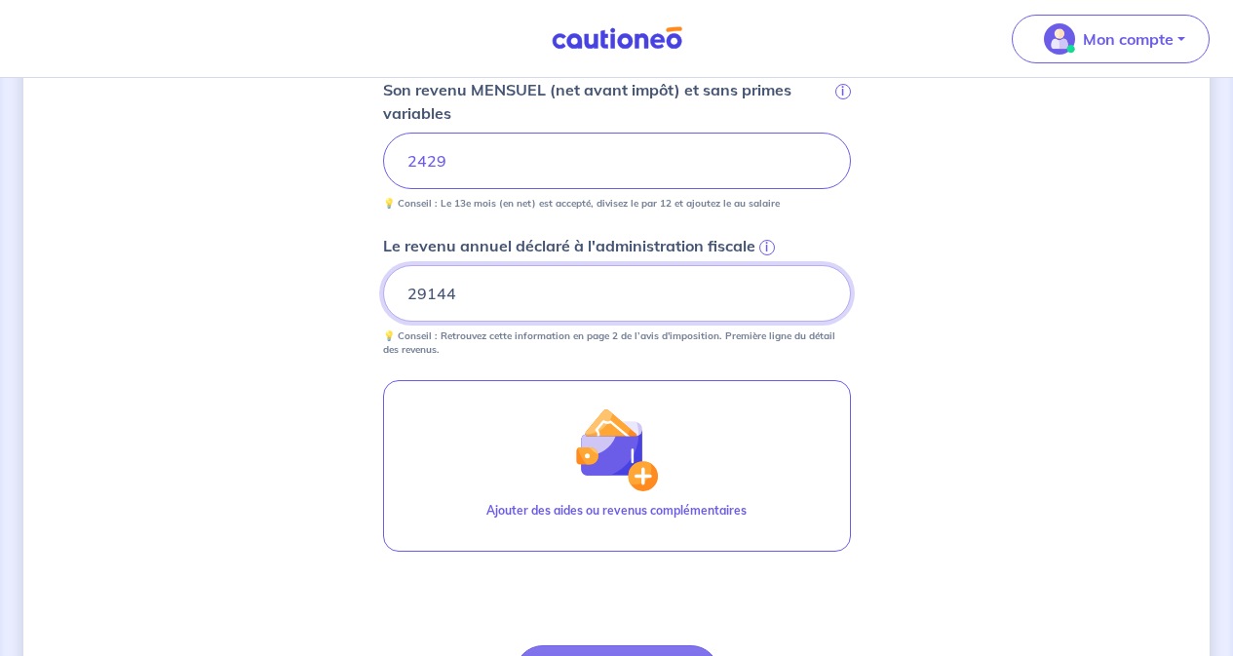
click at [766, 265] on input "29144" at bounding box center [617, 293] width 468 height 57
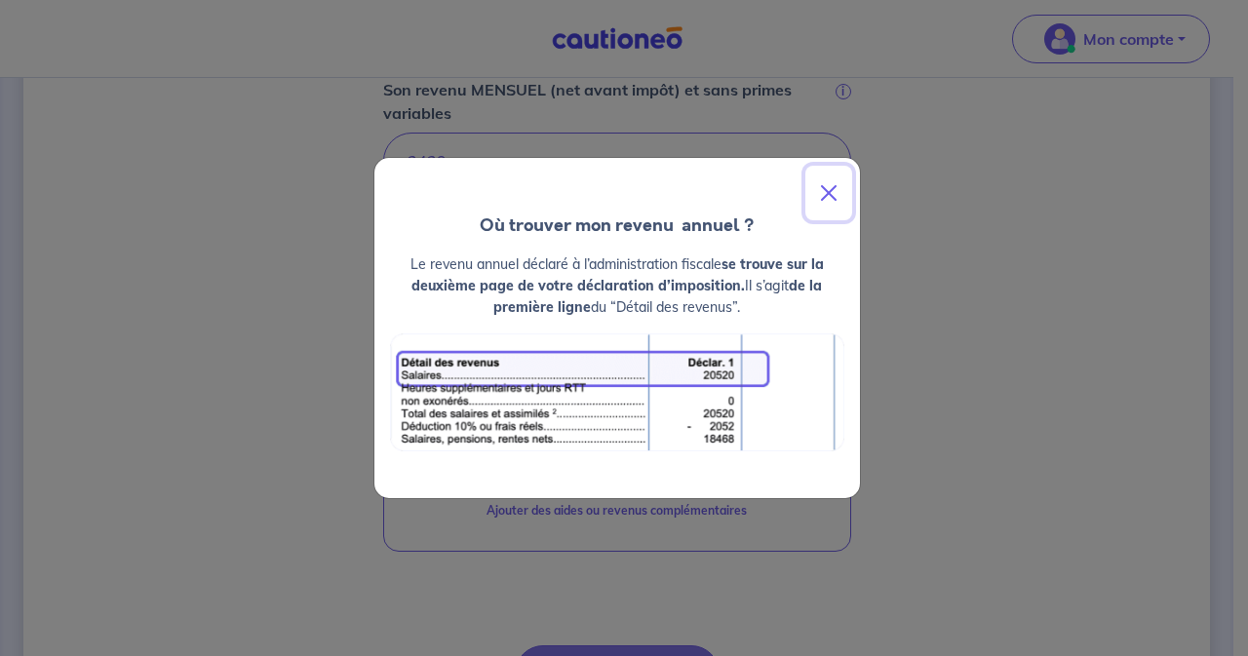
click at [832, 192] on button "Close" at bounding box center [828, 193] width 47 height 55
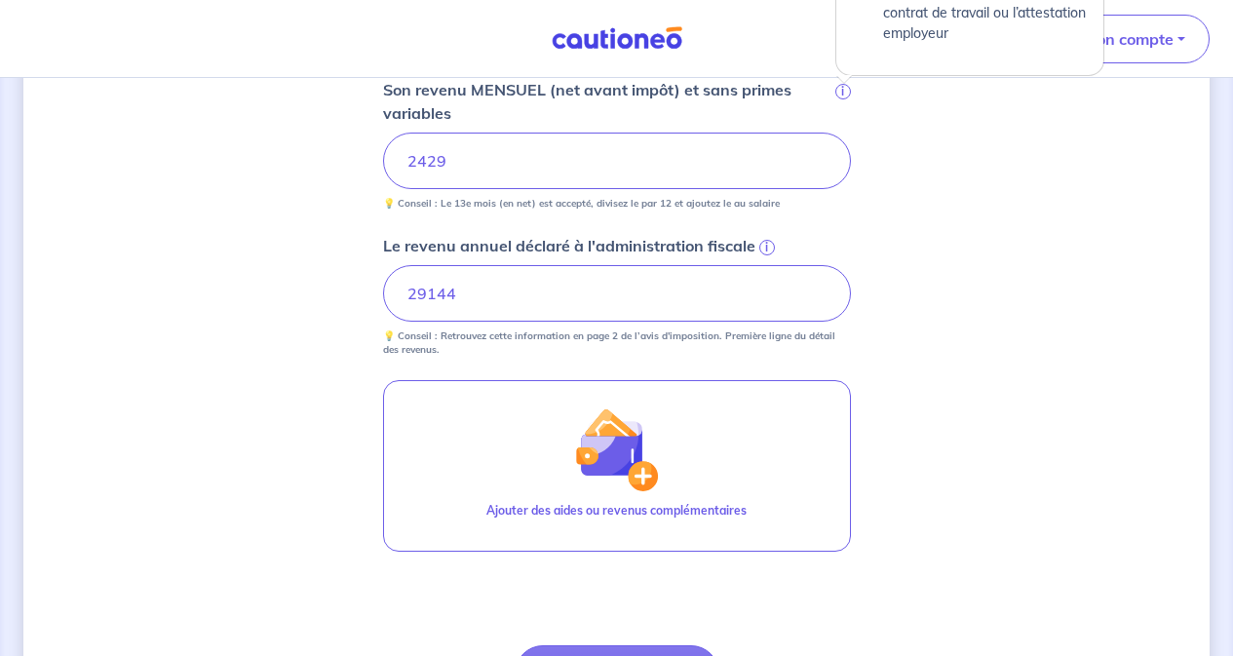
click at [843, 91] on span "i" at bounding box center [843, 92] width 16 height 16
click at [843, 133] on input "2429" at bounding box center [617, 161] width 468 height 57
click at [844, 91] on span "i" at bounding box center [843, 92] width 16 height 16
click at [844, 133] on input "2429" at bounding box center [617, 161] width 468 height 57
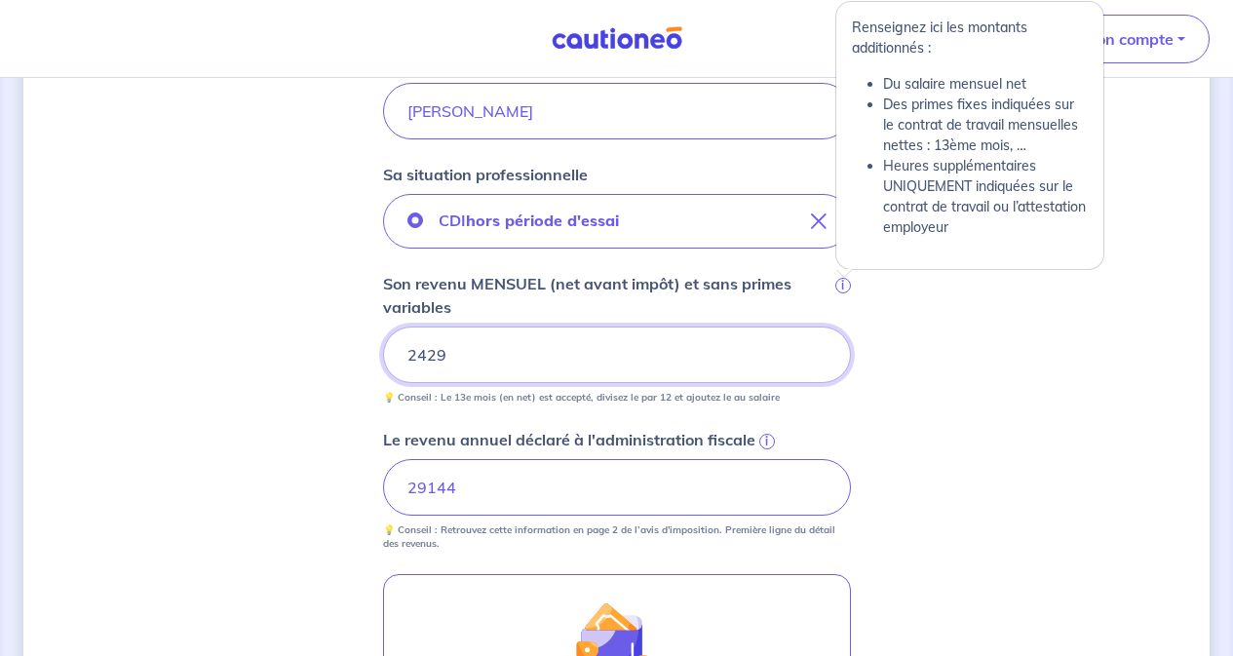
scroll to position [585, 0]
click at [844, 291] on span "i" at bounding box center [843, 287] width 16 height 16
click at [844, 328] on input "2429" at bounding box center [617, 356] width 468 height 57
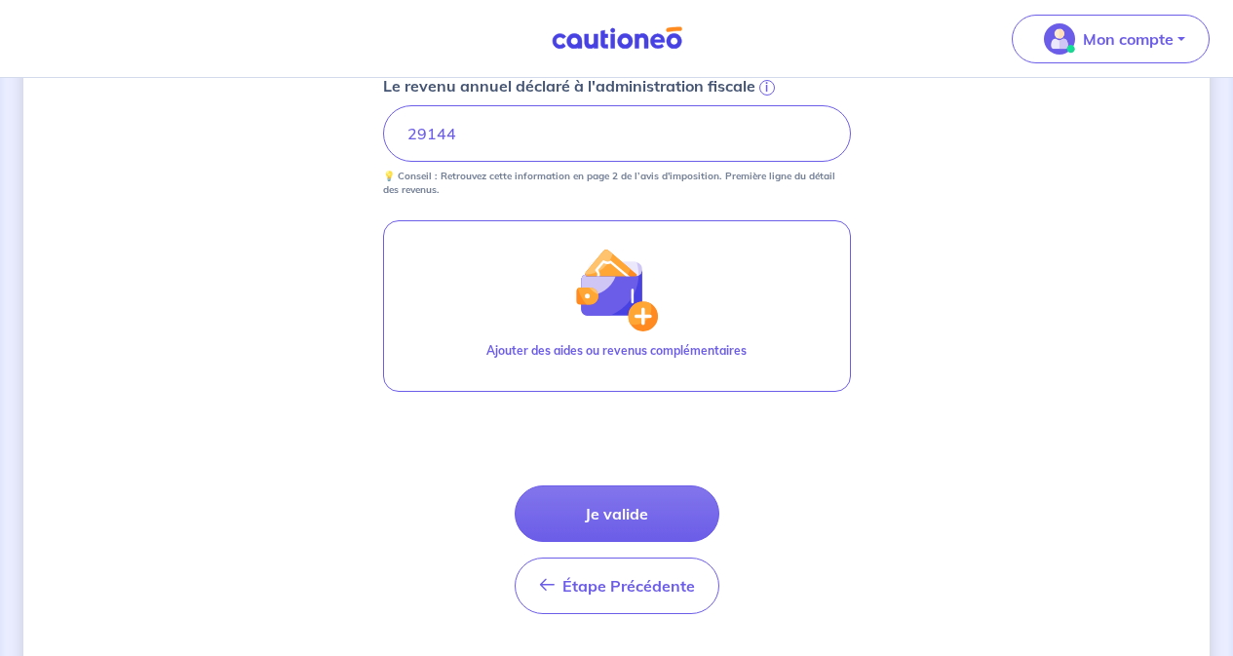
scroll to position [975, 0]
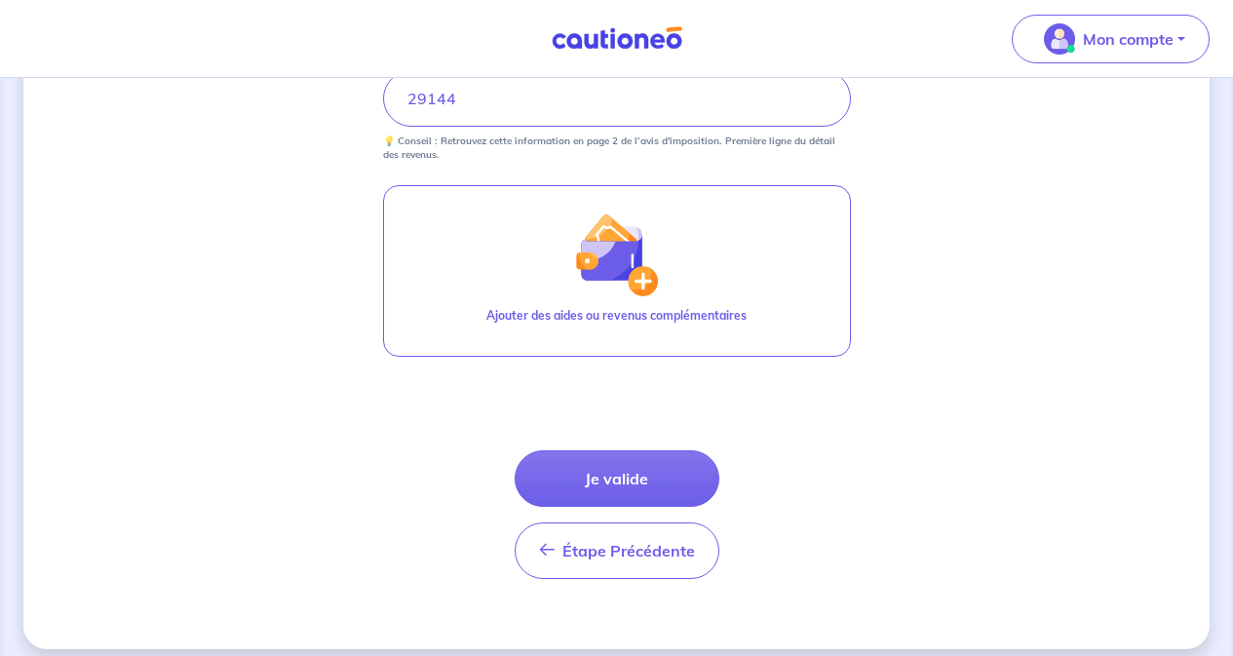
click at [639, 460] on button "Je valide" at bounding box center [617, 478] width 205 height 57
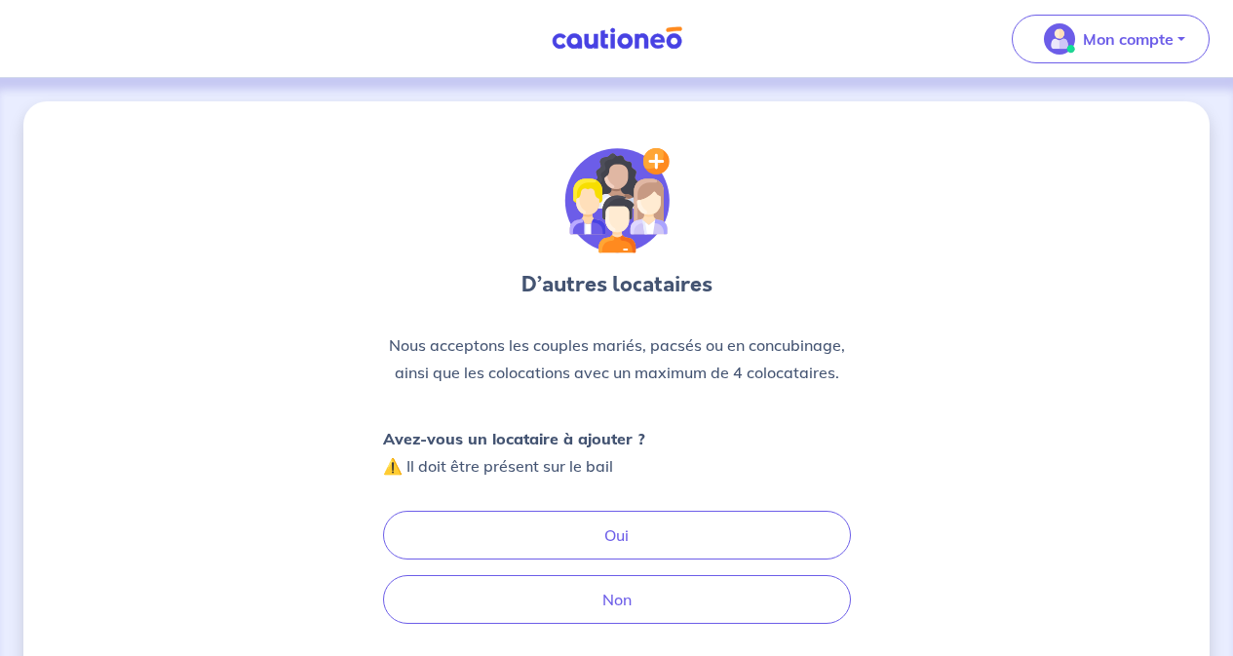
scroll to position [97, 0]
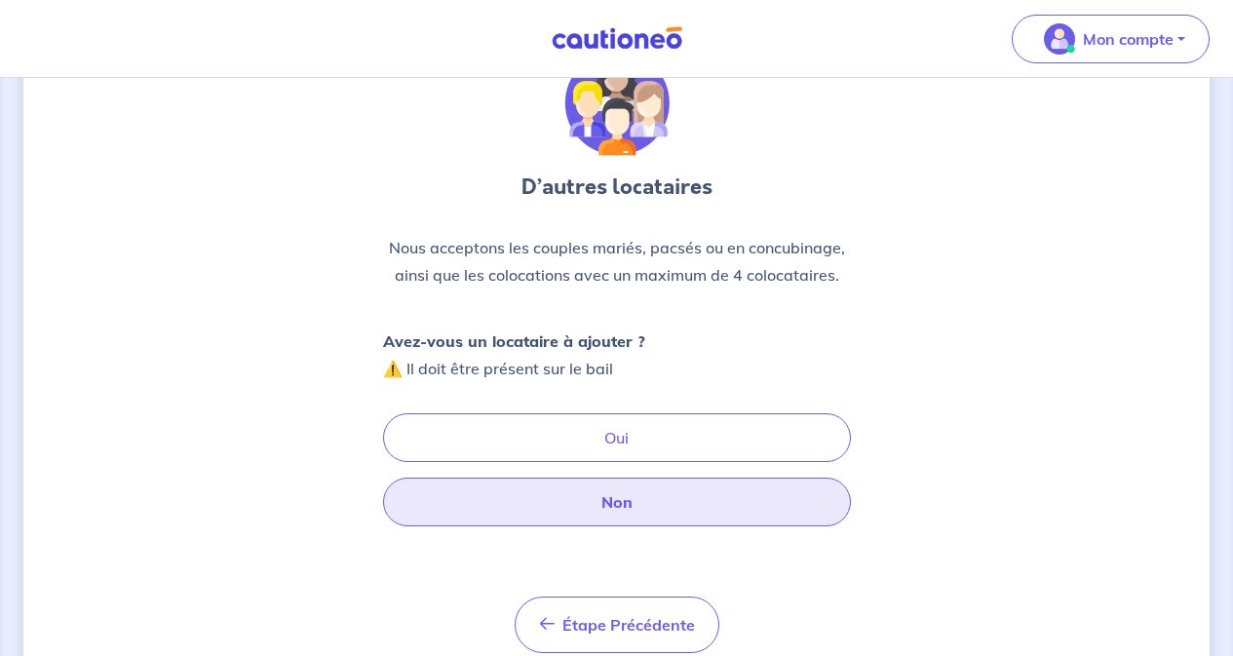
click at [639, 501] on button "Non" at bounding box center [617, 502] width 468 height 49
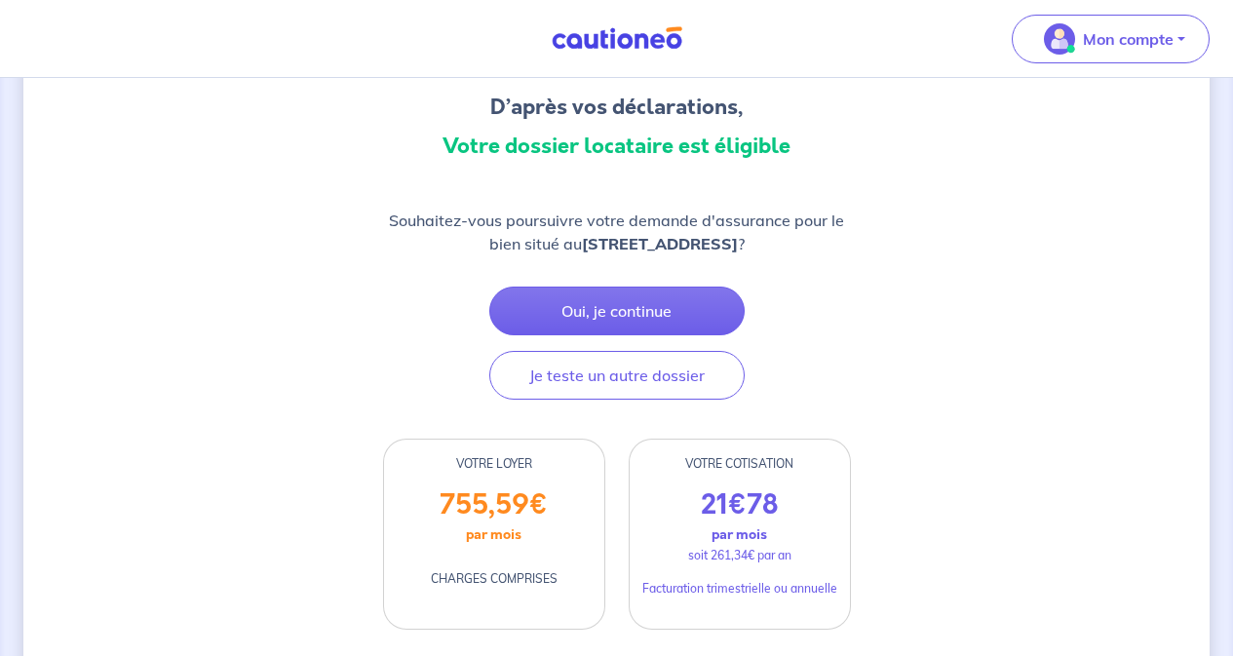
scroll to position [195, 0]
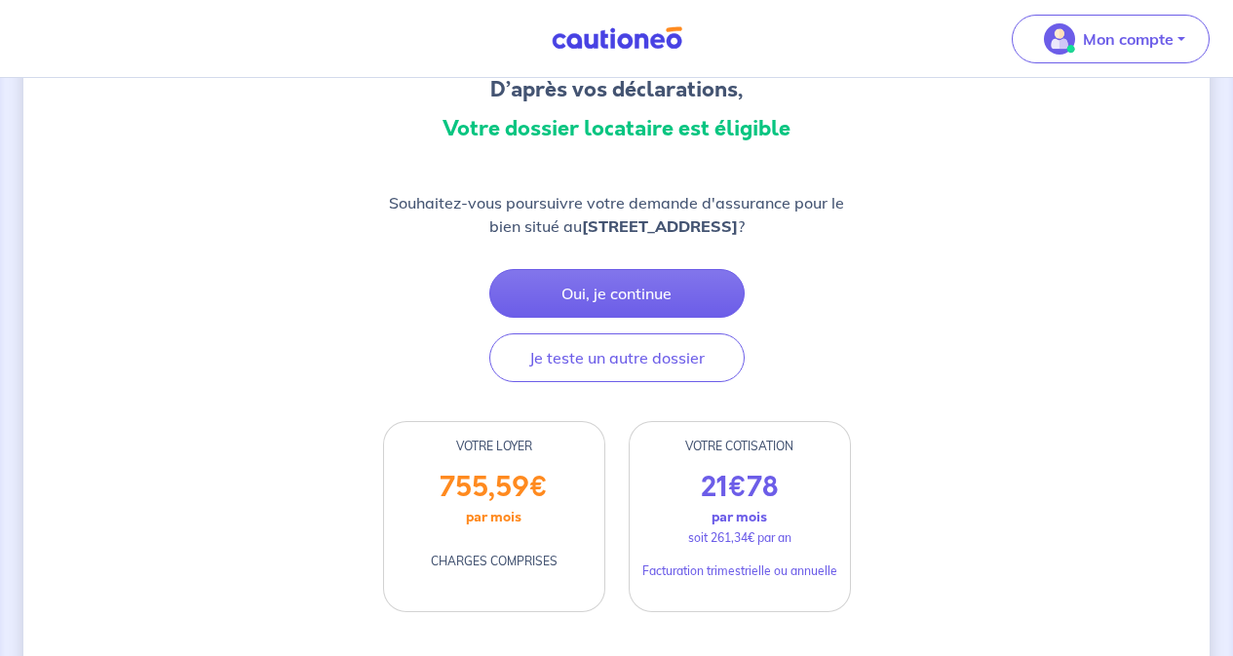
click at [608, 295] on button "Oui, je continue" at bounding box center [616, 293] width 255 height 49
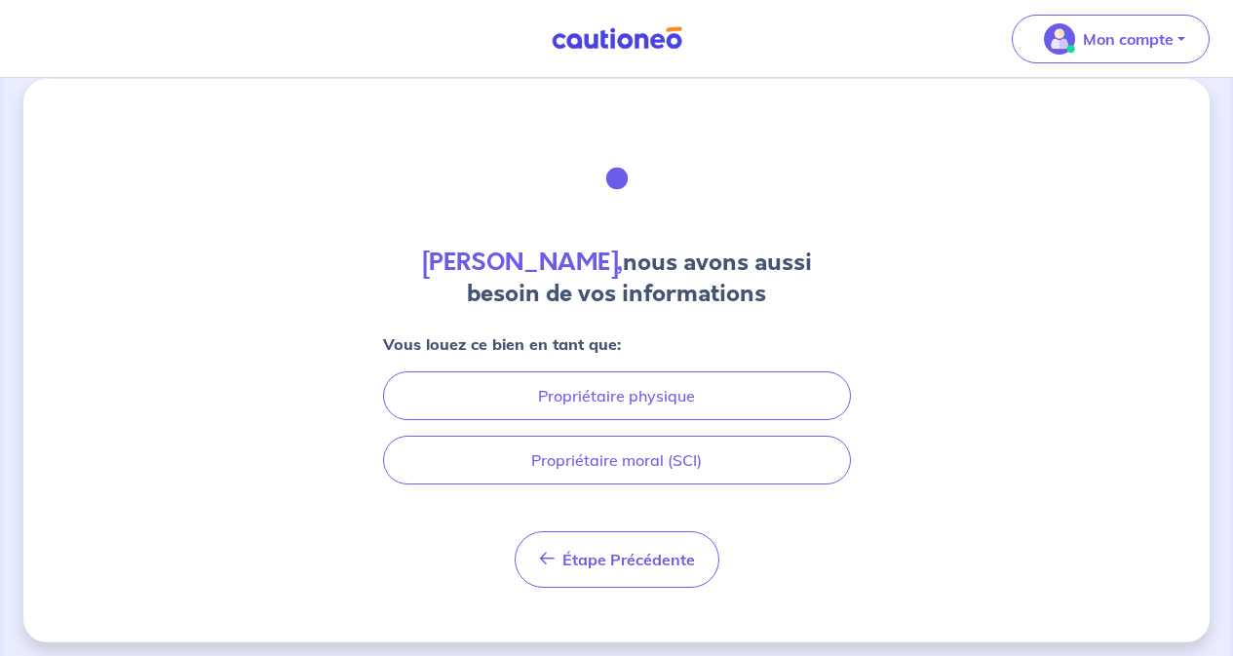
scroll to position [32, 0]
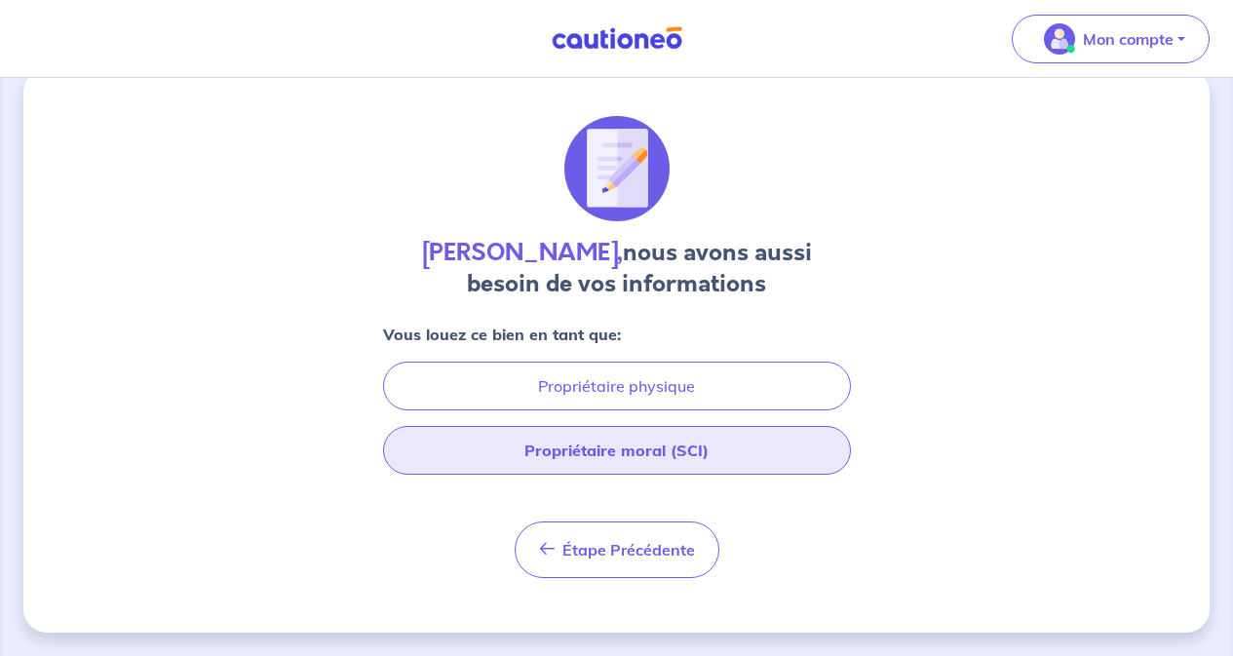
click at [605, 451] on button "Propriétaire moral (SCI)" at bounding box center [617, 450] width 468 height 49
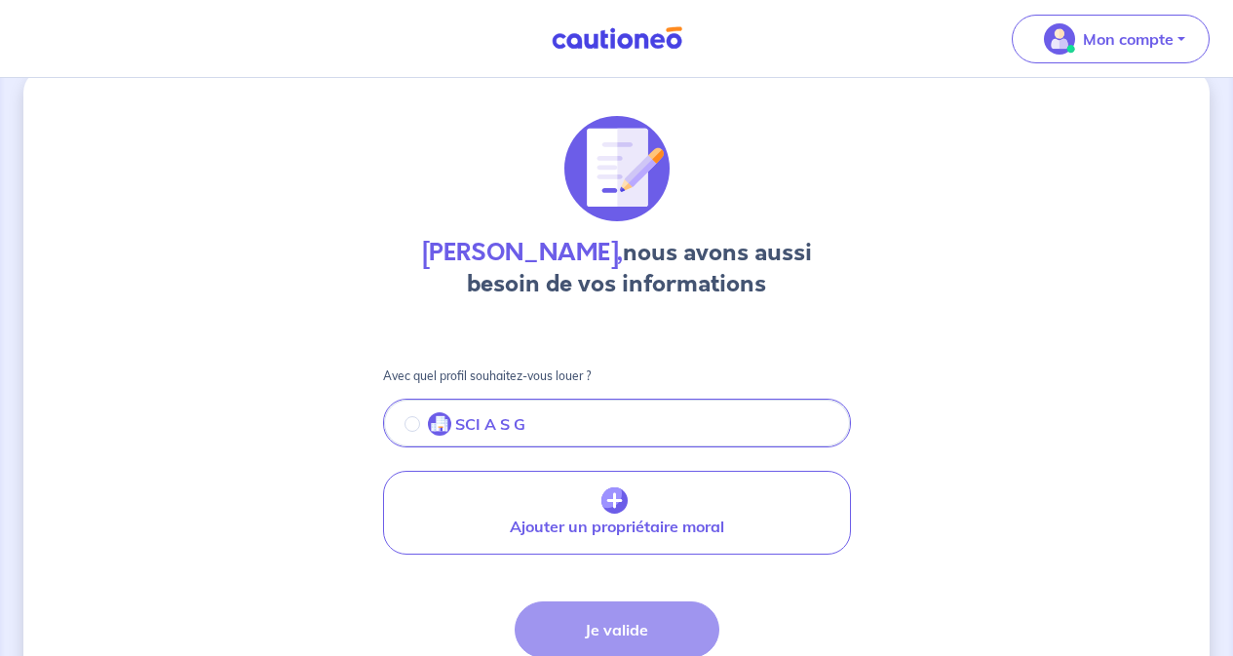
click at [614, 425] on button "SCI A S G" at bounding box center [617, 425] width 464 height 41
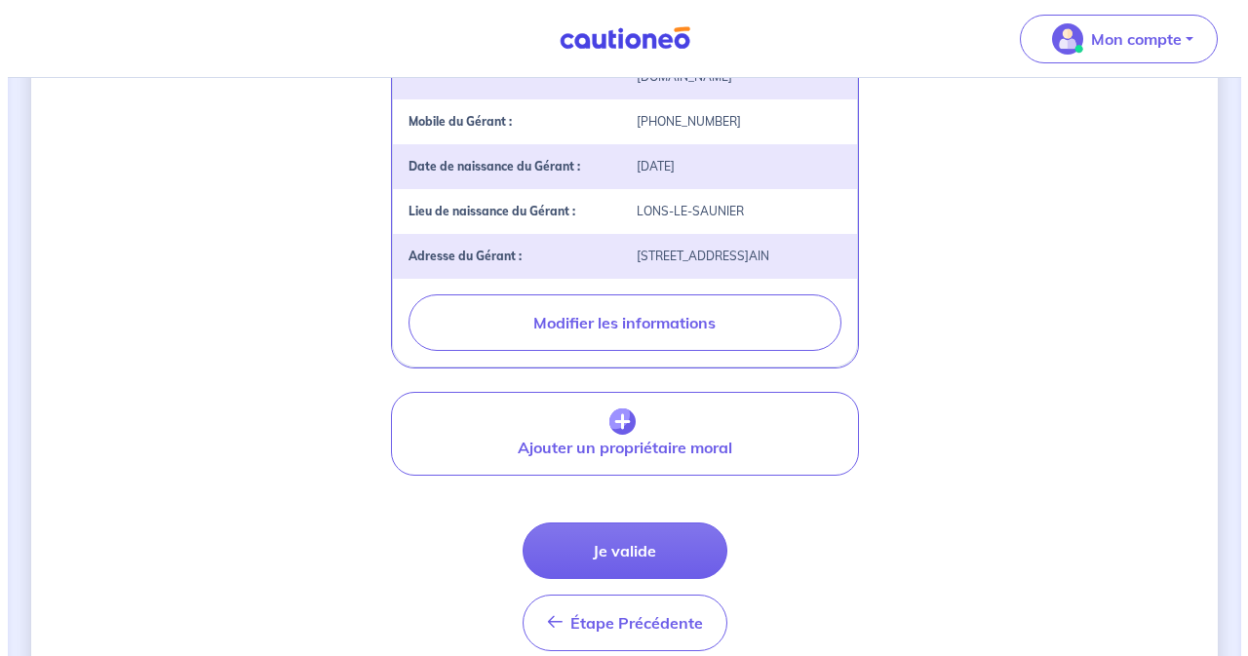
scroll to position [617, 0]
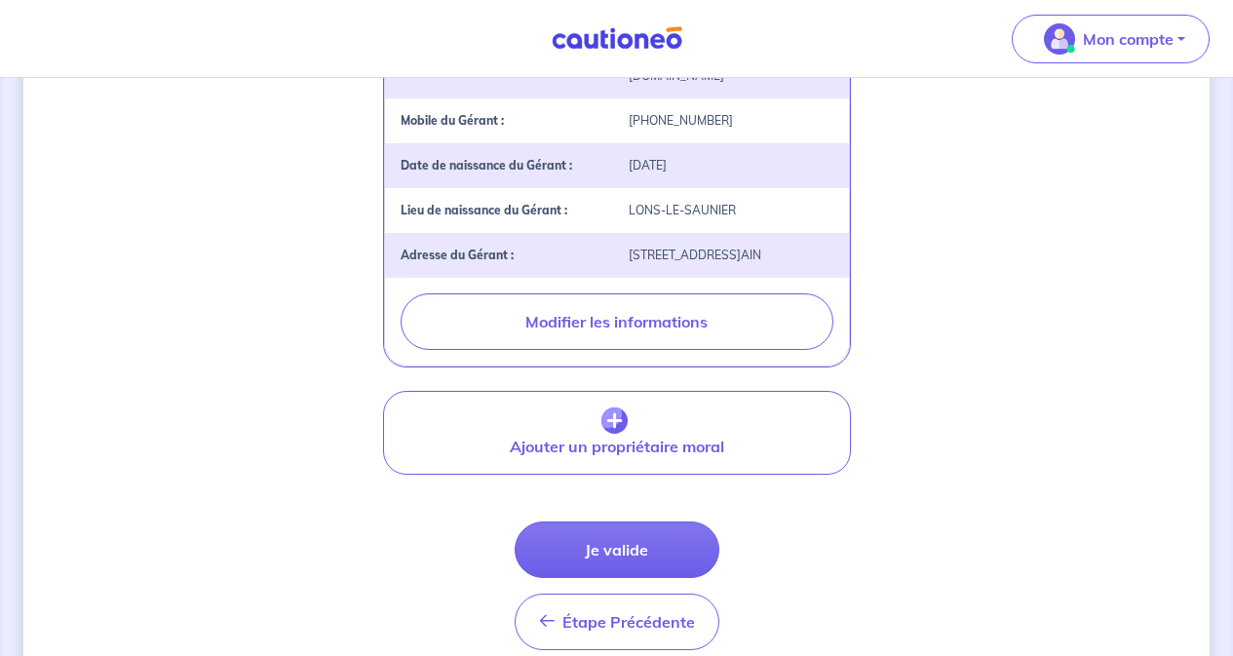
click at [648, 329] on button "Modifier les informations" at bounding box center [617, 321] width 433 height 57
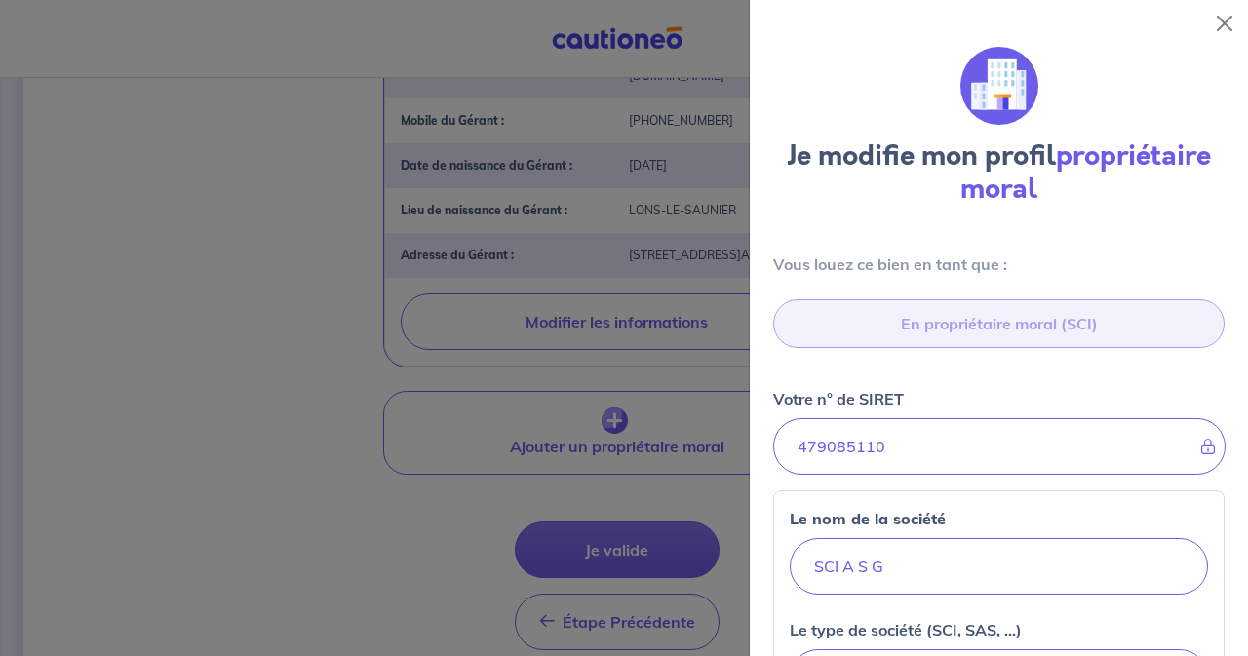
select select "FR"
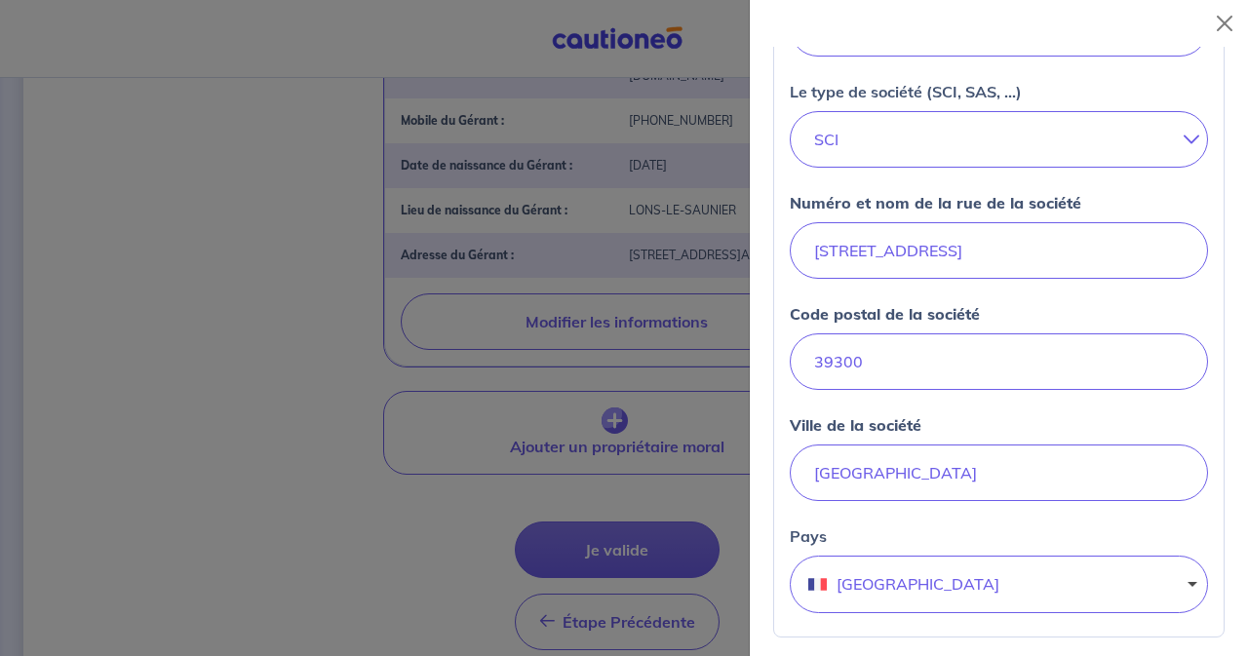
scroll to position [487, 0]
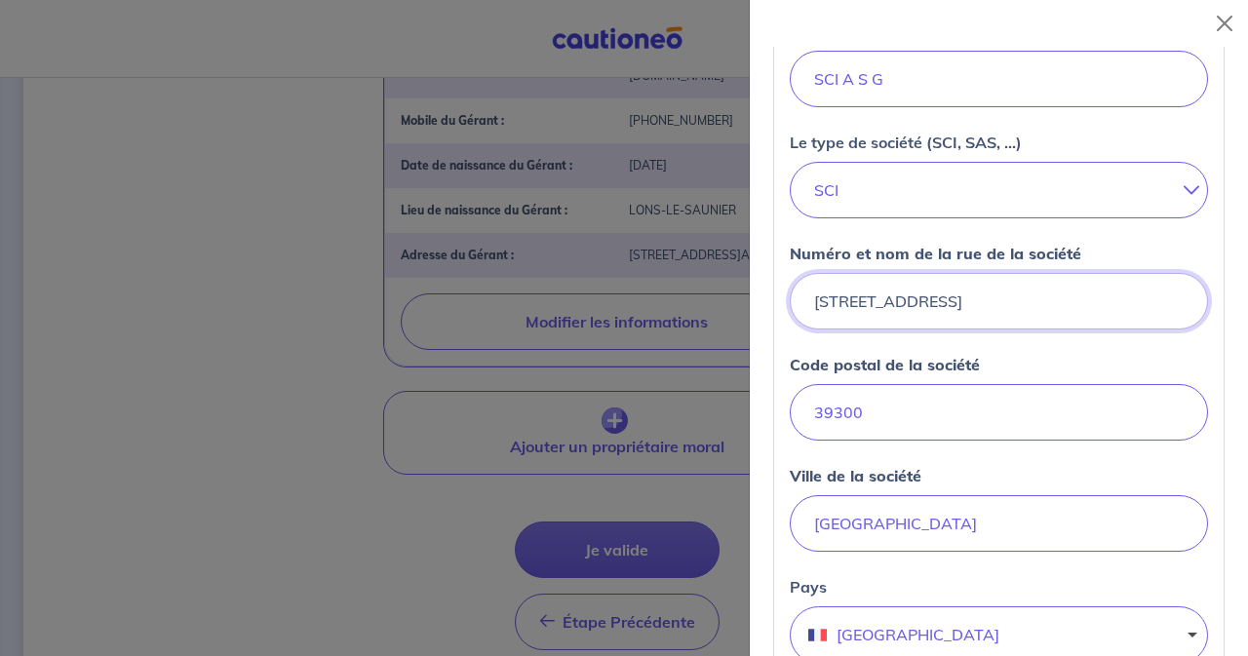
click at [976, 306] on input "4 RUE DE LA COMBE" at bounding box center [999, 301] width 418 height 57
type input "4"
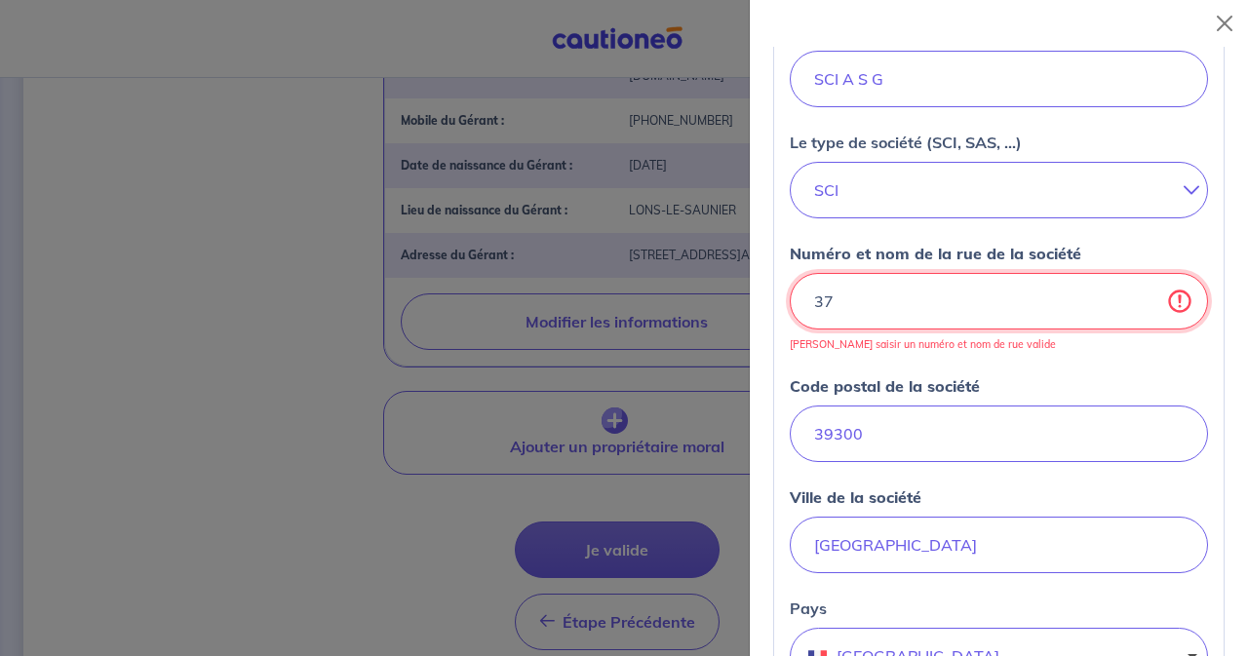
type input "377"
select select "FR"
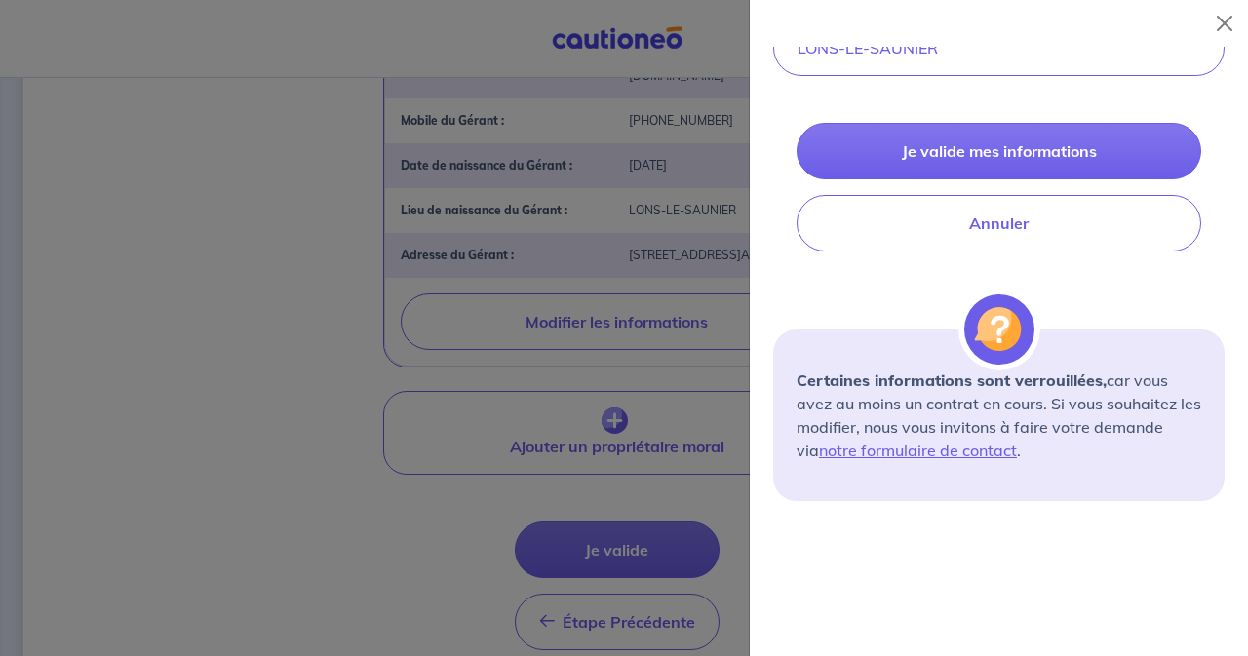
scroll to position [1791, 0]
type input "377"
click at [1027, 216] on button "Annuler" at bounding box center [998, 222] width 405 height 57
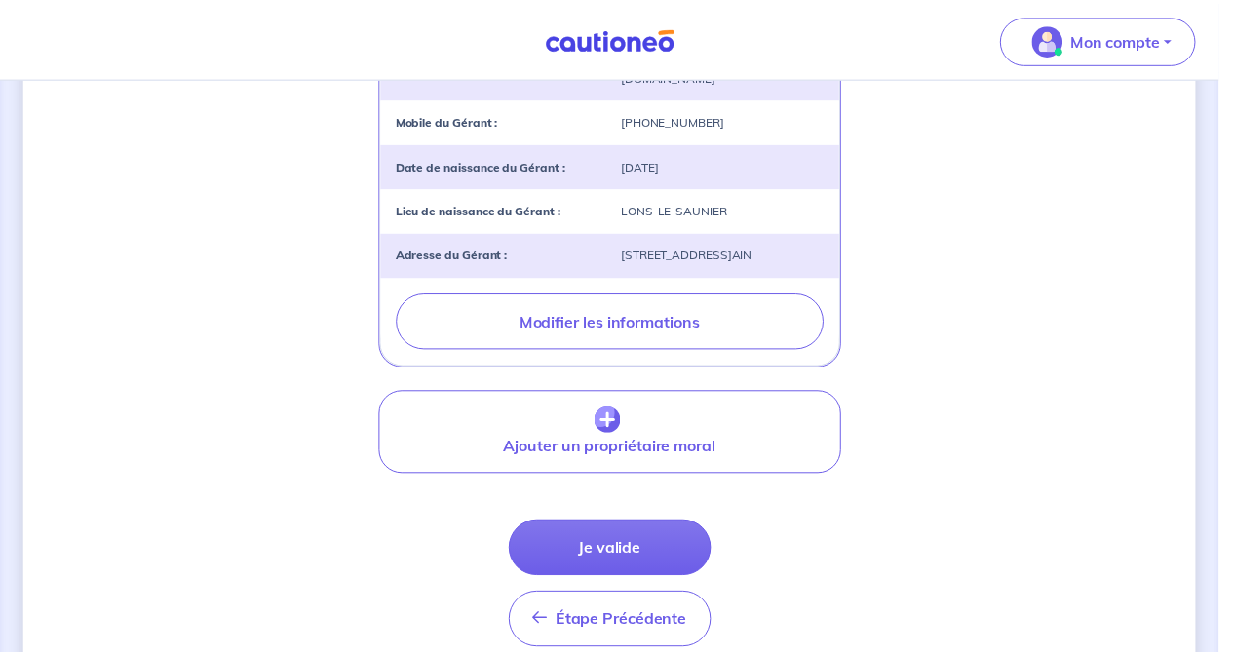
scroll to position [98, 0]
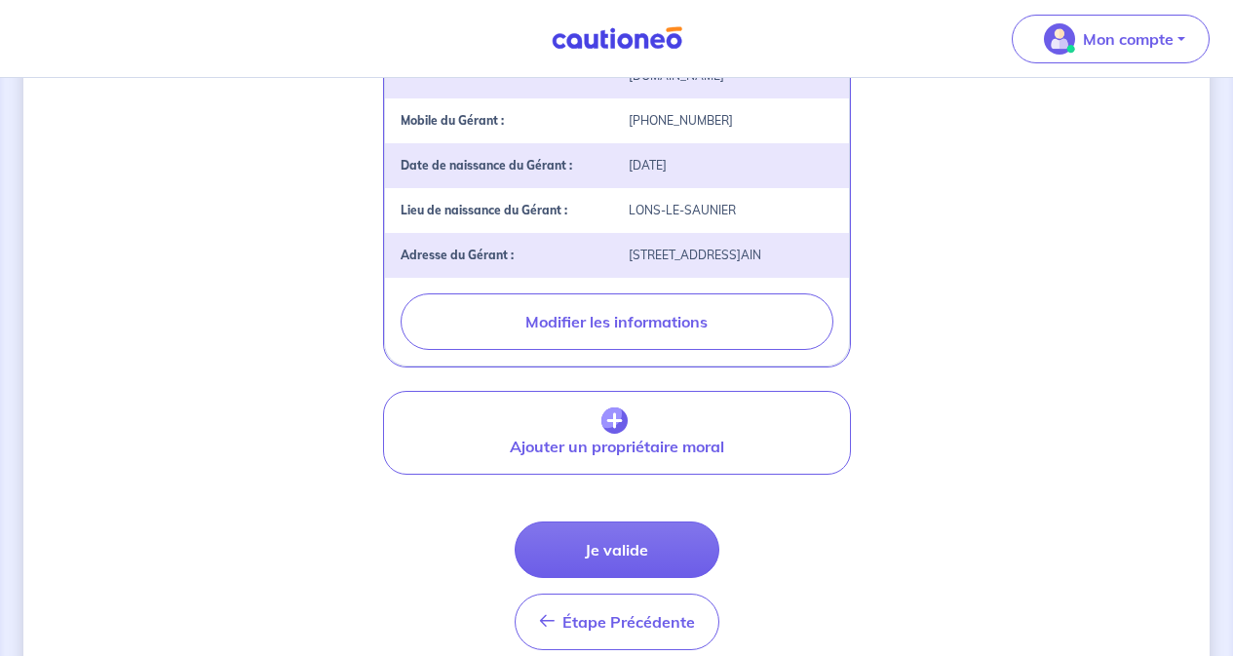
click at [627, 553] on button "Je valide" at bounding box center [617, 550] width 205 height 57
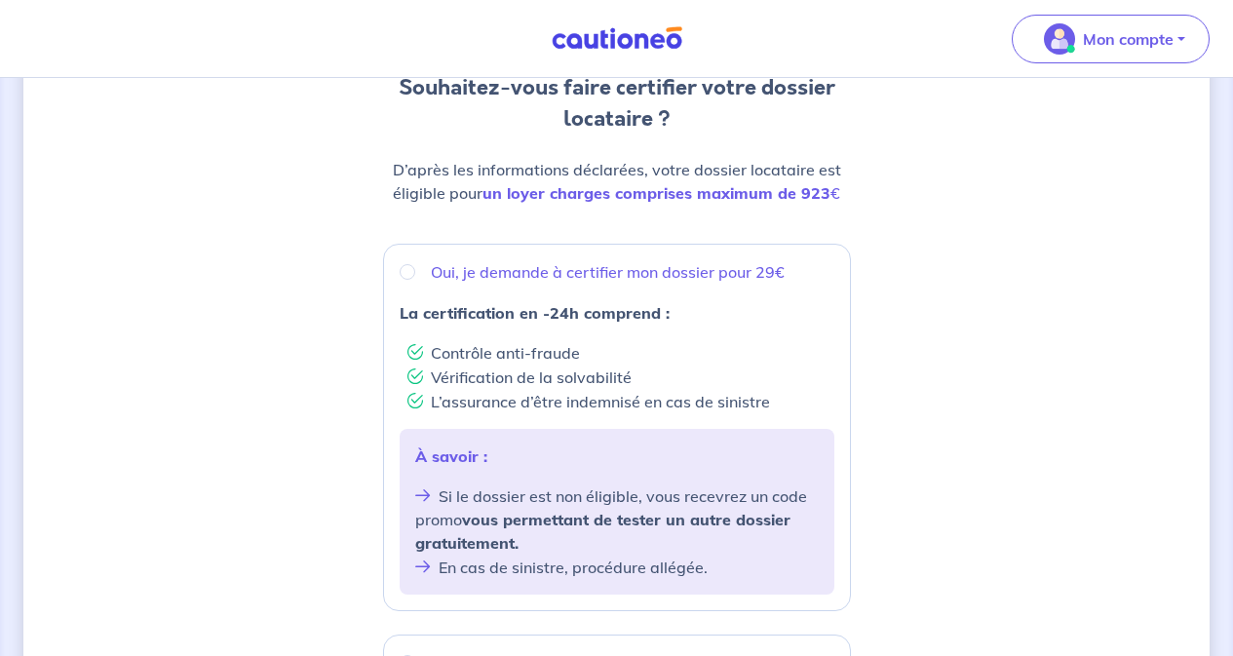
scroll to position [195, 0]
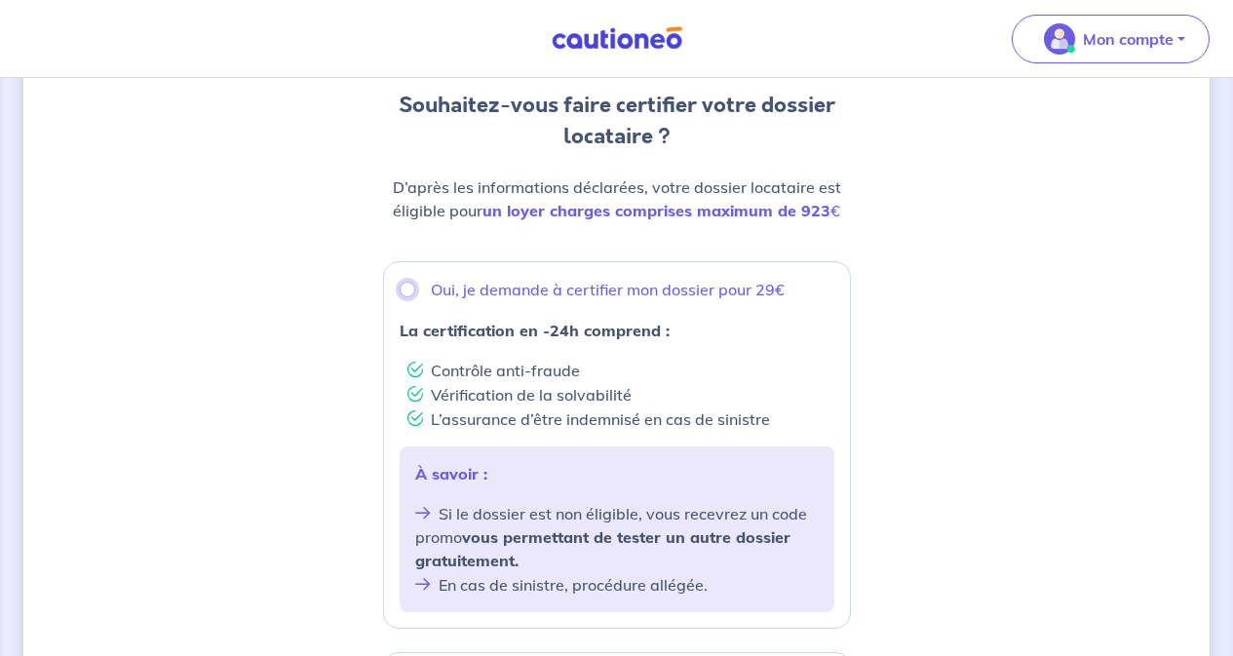
click at [408, 295] on input "Oui, je demande à certifier mon dossier pour 29€" at bounding box center [408, 290] width 16 height 16
radio input "true"
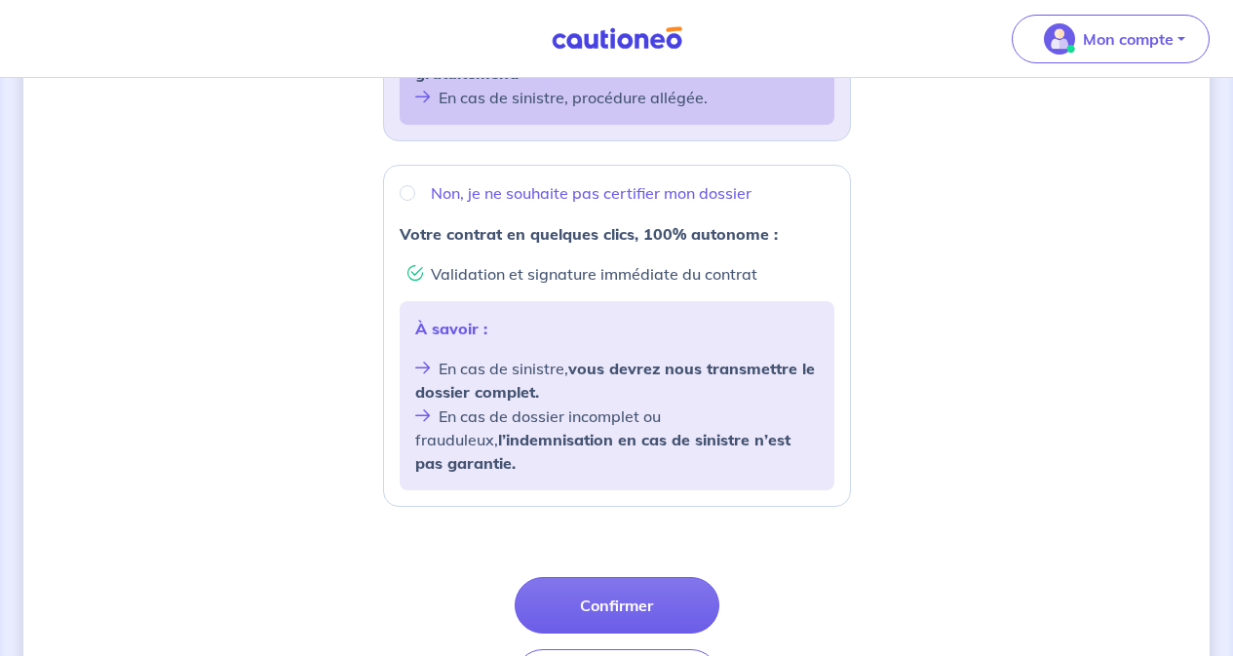
scroll to position [780, 0]
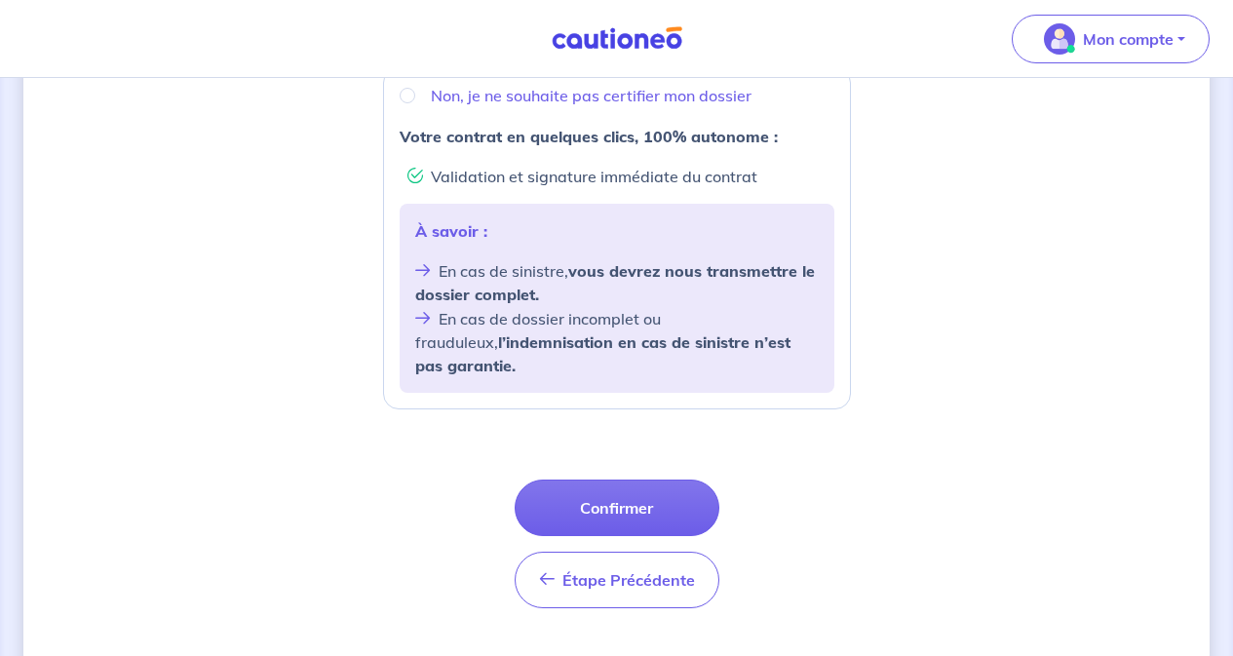
click at [631, 493] on button "Confirmer" at bounding box center [617, 508] width 205 height 57
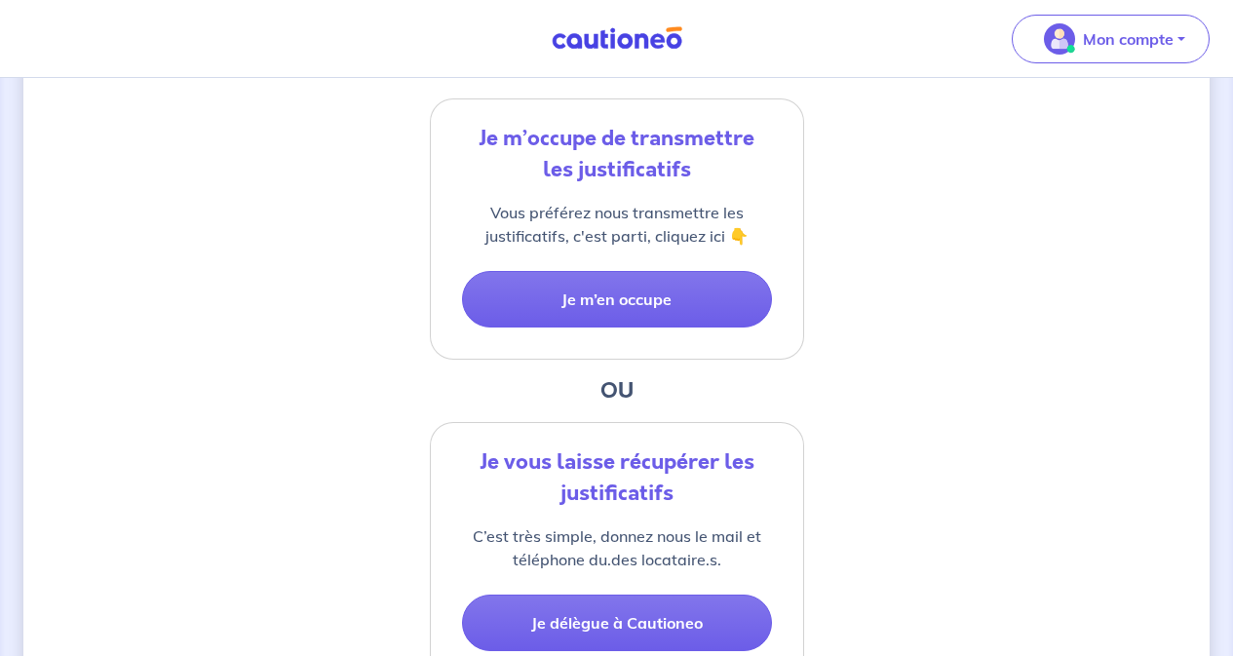
scroll to position [371, 0]
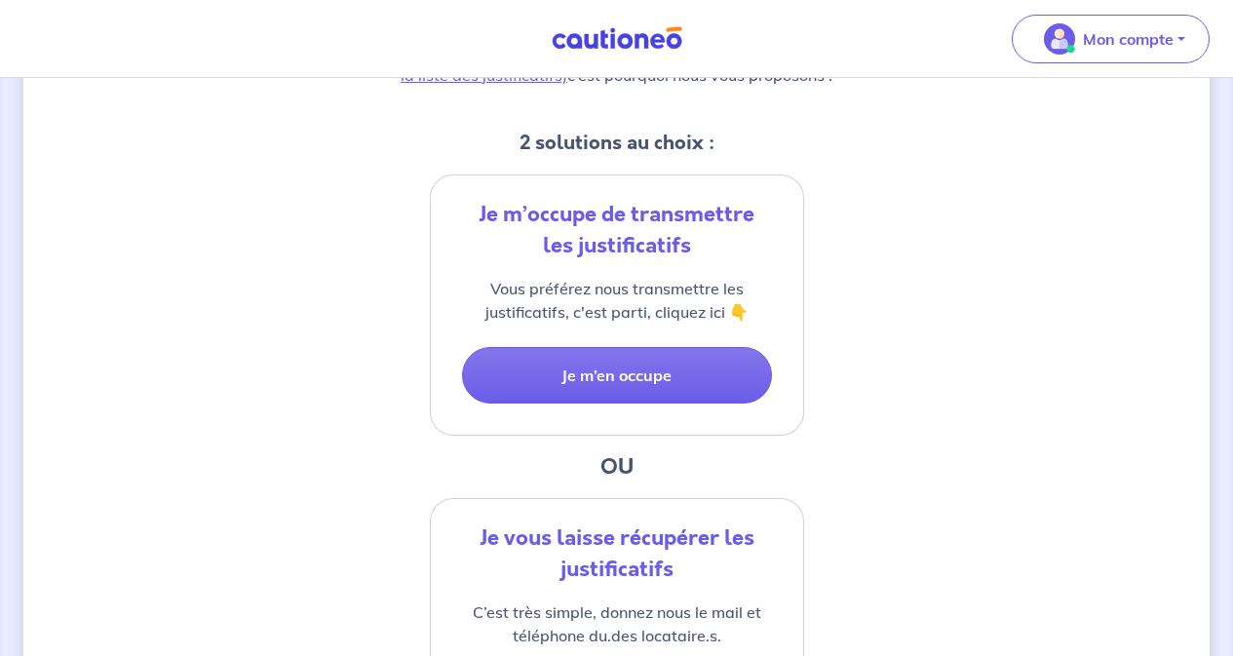
click at [630, 390] on button "Je m’en occupe" at bounding box center [617, 375] width 310 height 57
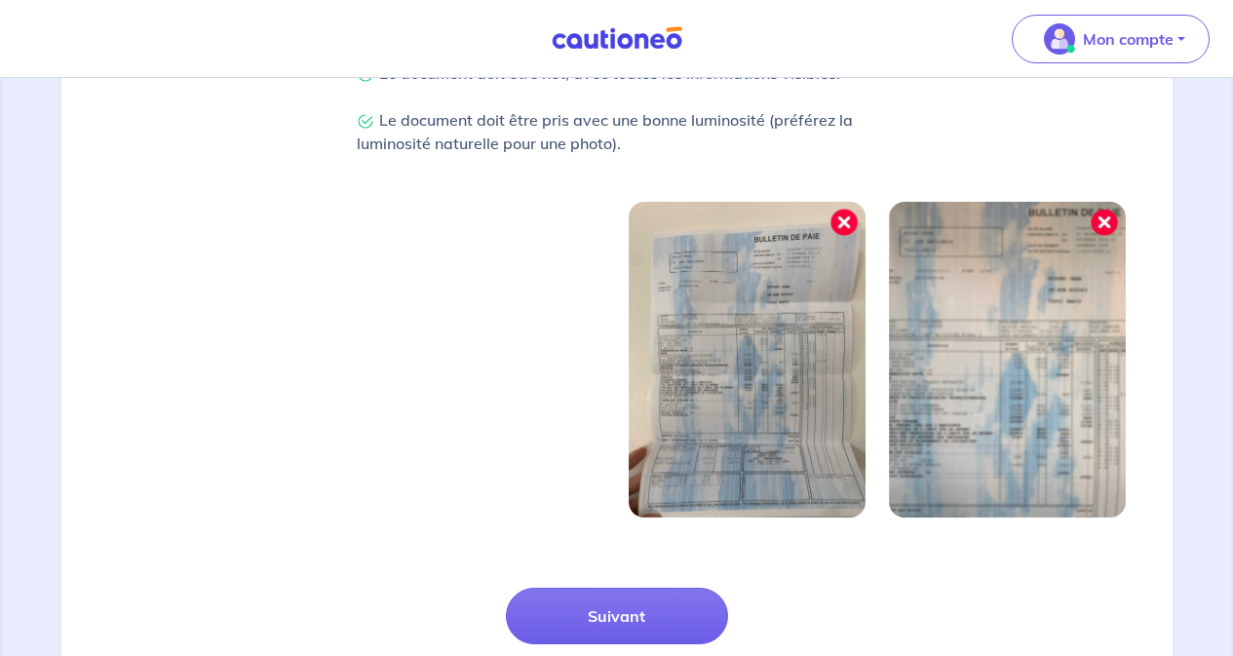
scroll to position [681, 0]
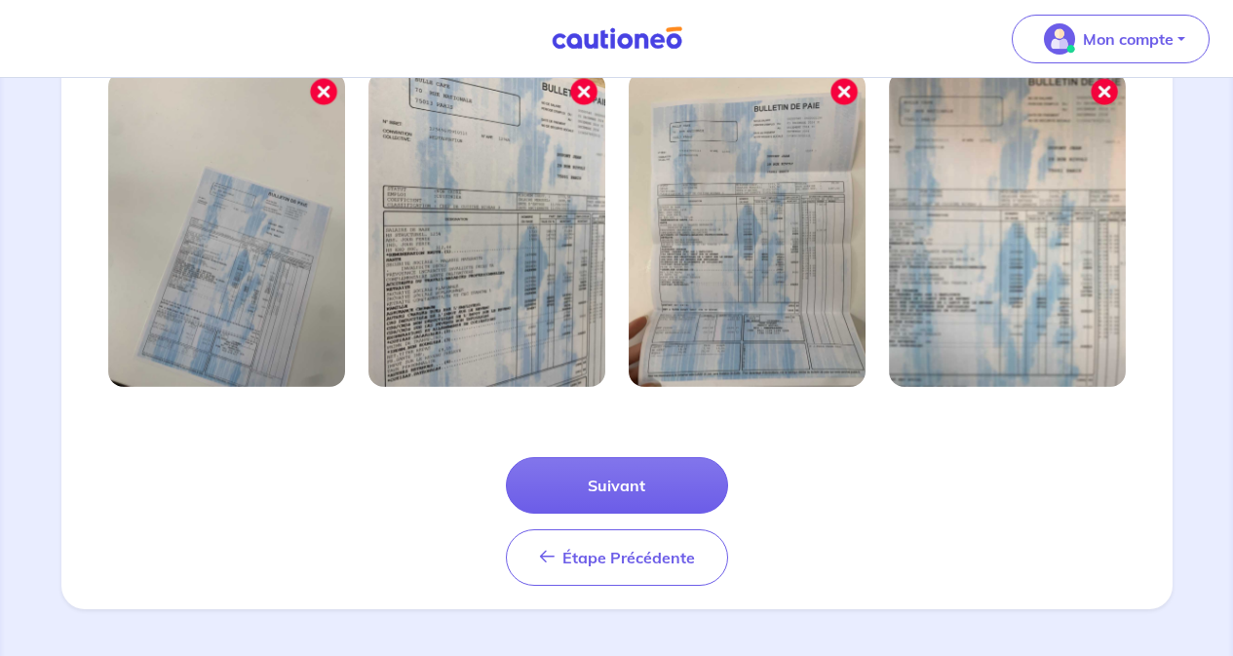
click at [632, 483] on button "Suivant" at bounding box center [617, 485] width 222 height 57
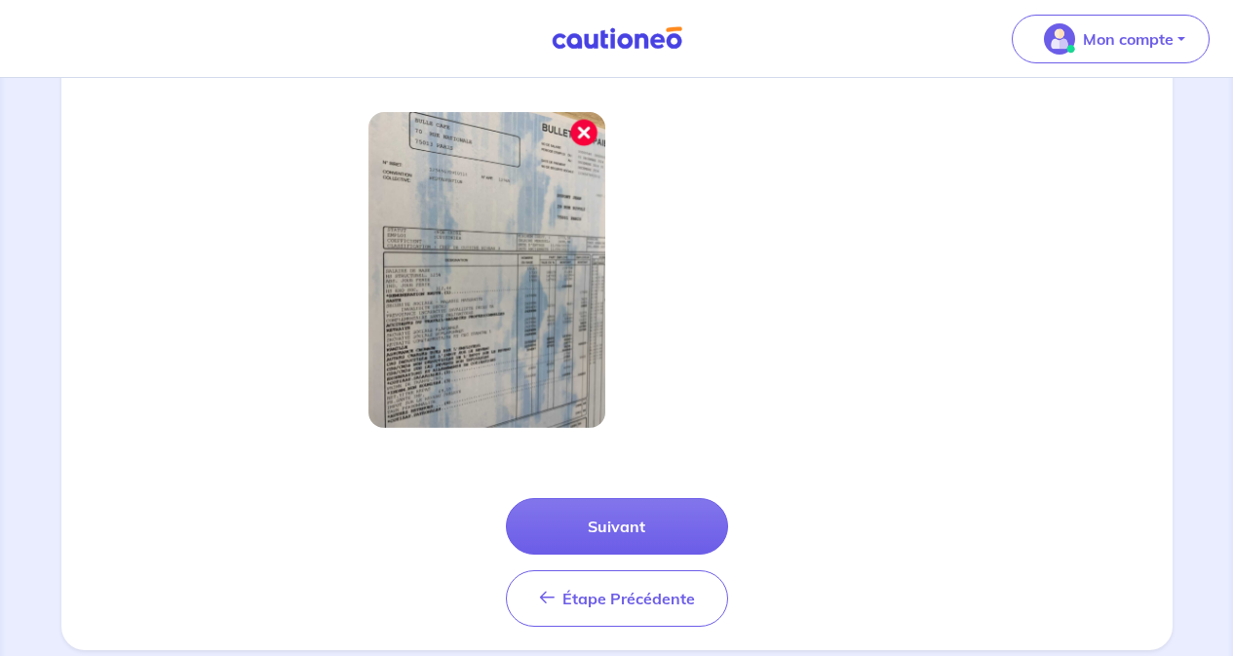
scroll to position [588, 0]
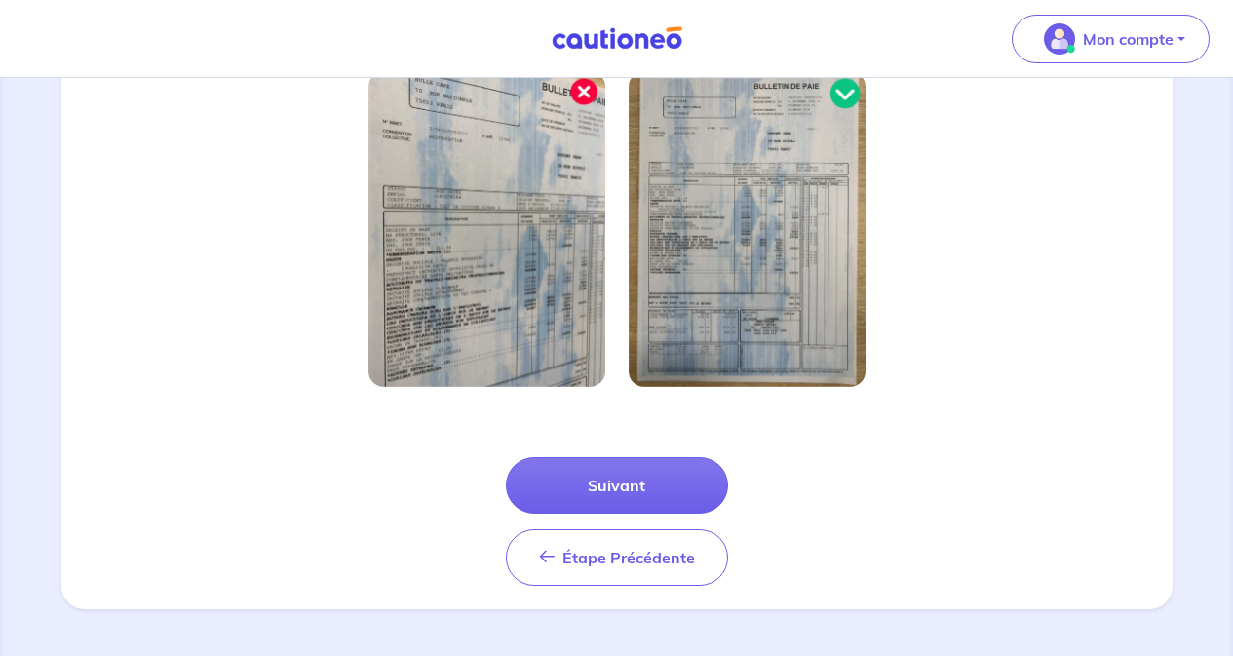
click at [633, 488] on button "Suivant" at bounding box center [617, 485] width 222 height 57
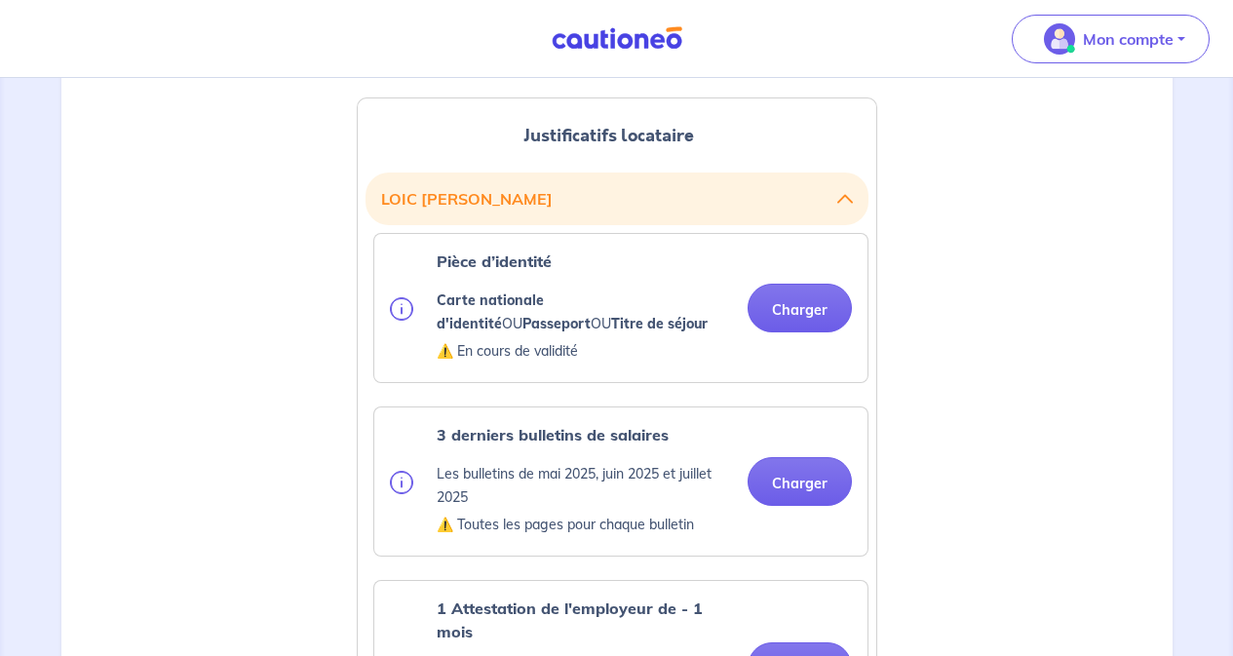
scroll to position [585, 0]
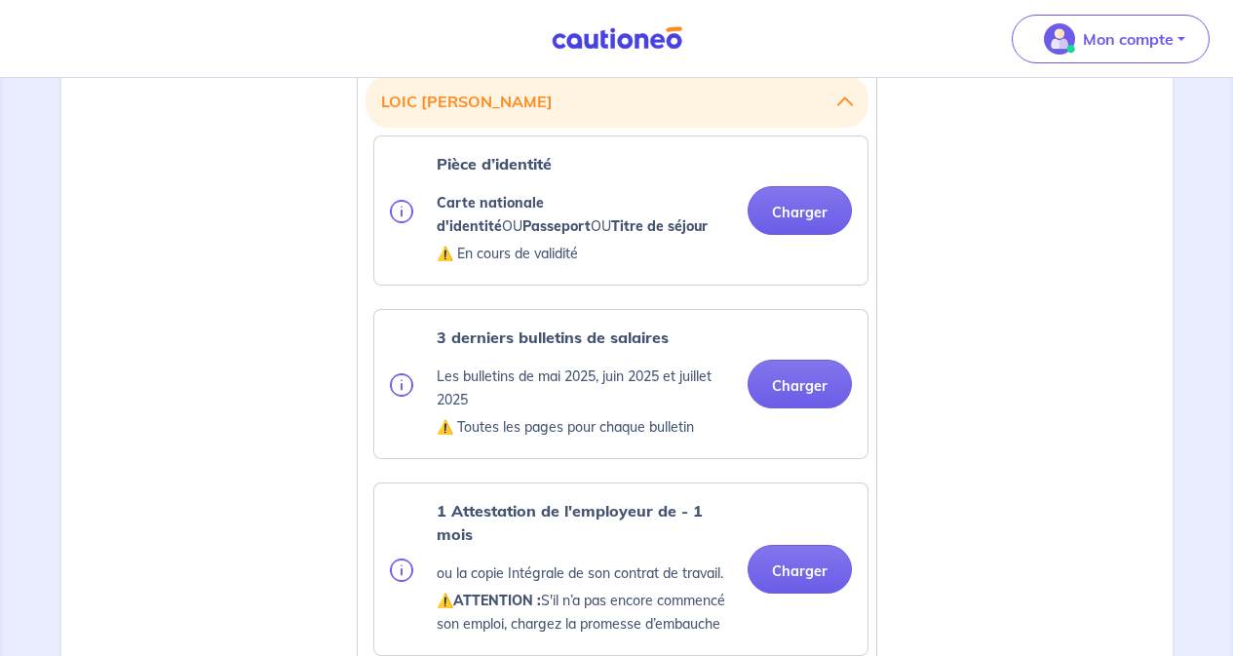
click at [806, 207] on button "Charger" at bounding box center [800, 210] width 104 height 49
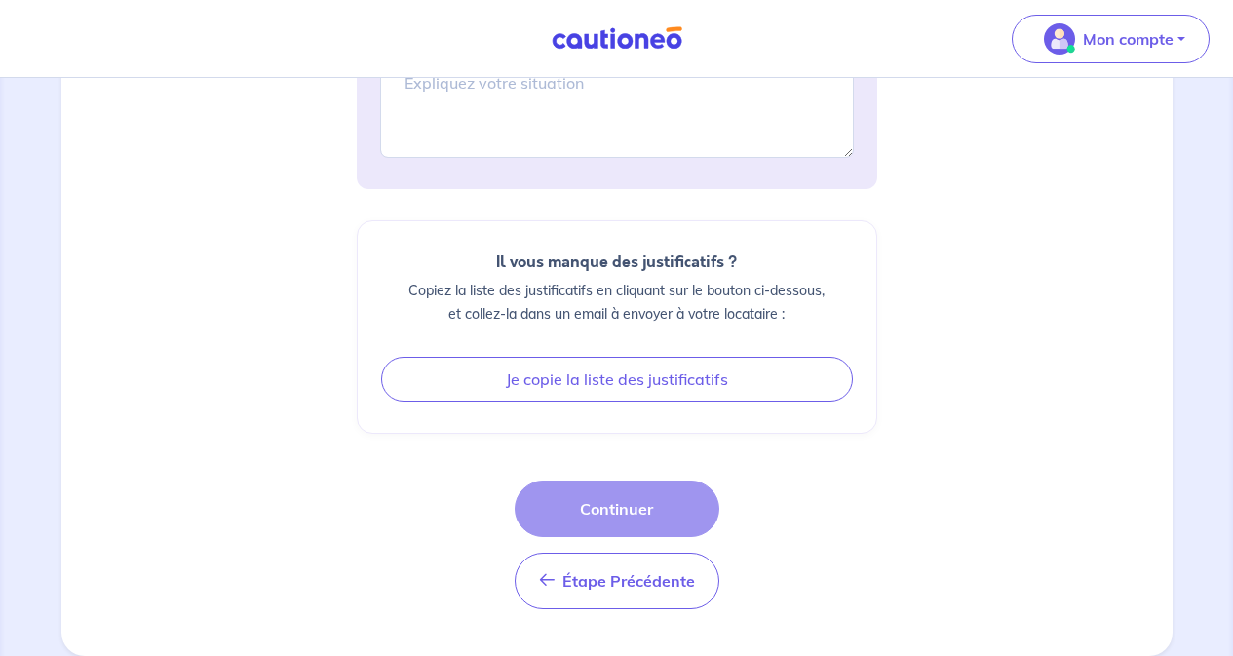
scroll to position [2271, 0]
